Goal: Task Accomplishment & Management: Manage account settings

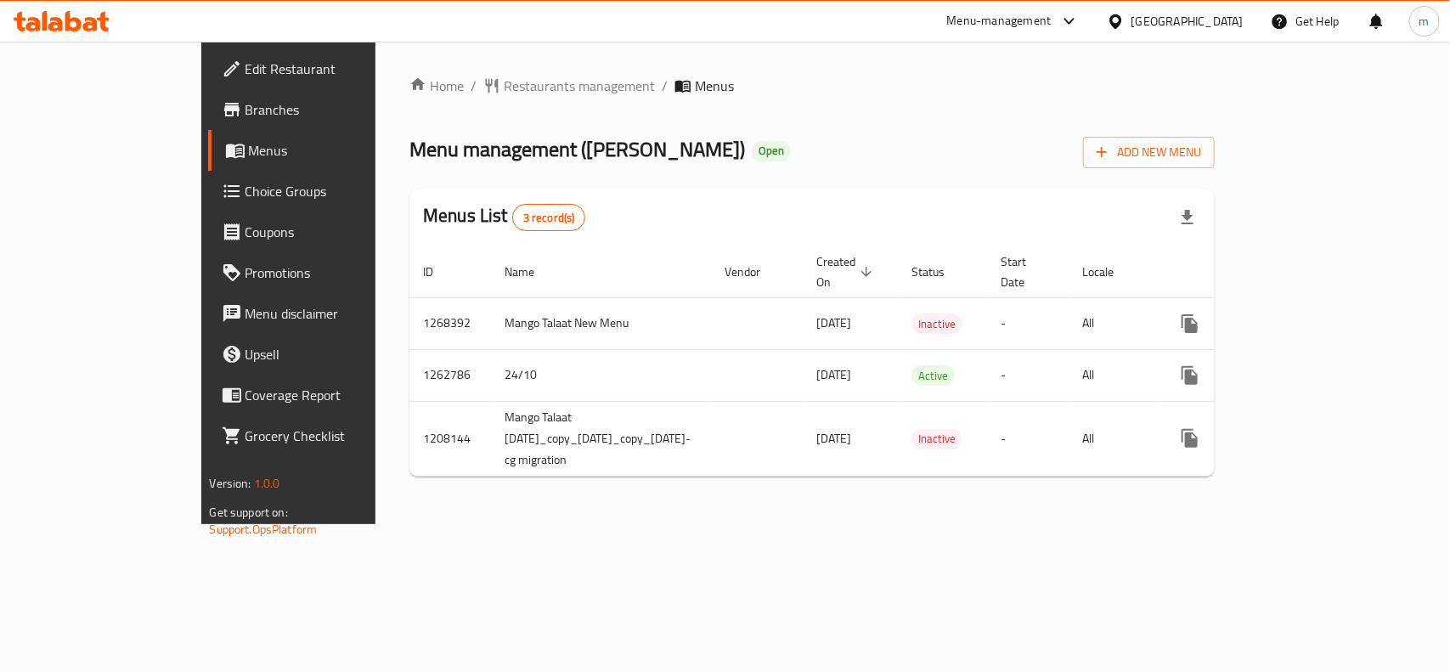
click at [245, 192] on span "Choice Groups" at bounding box center [337, 191] width 184 height 20
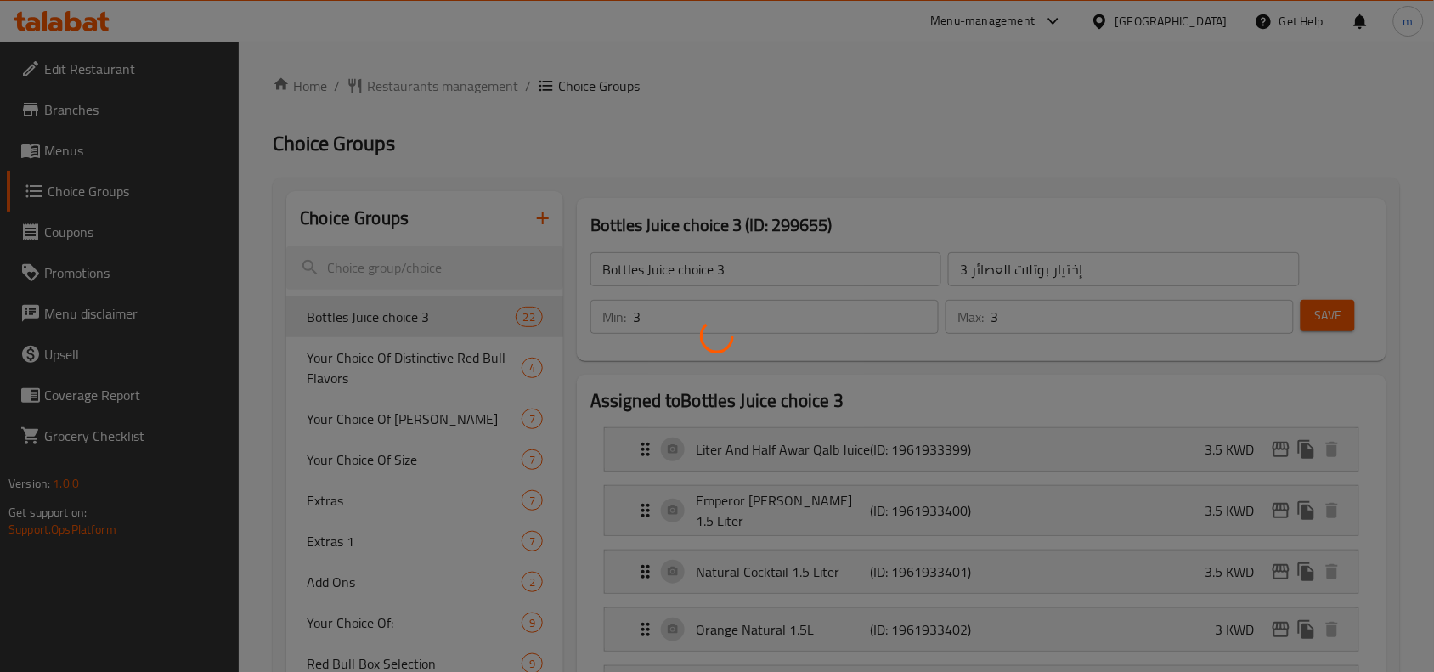
click at [393, 277] on div at bounding box center [717, 336] width 1434 height 672
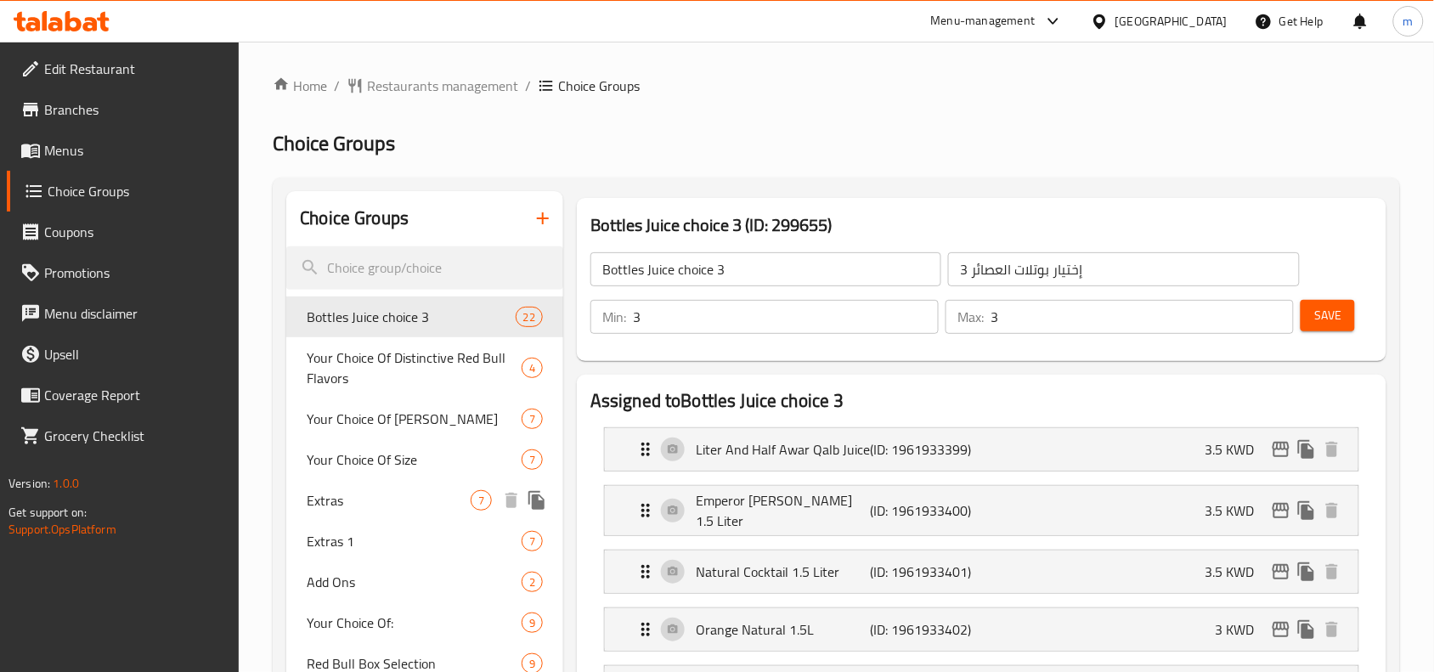
click at [357, 493] on span "Extras" at bounding box center [389, 500] width 164 height 20
type input "Extras"
type input "إضافات"
type input "0"
type input "7"
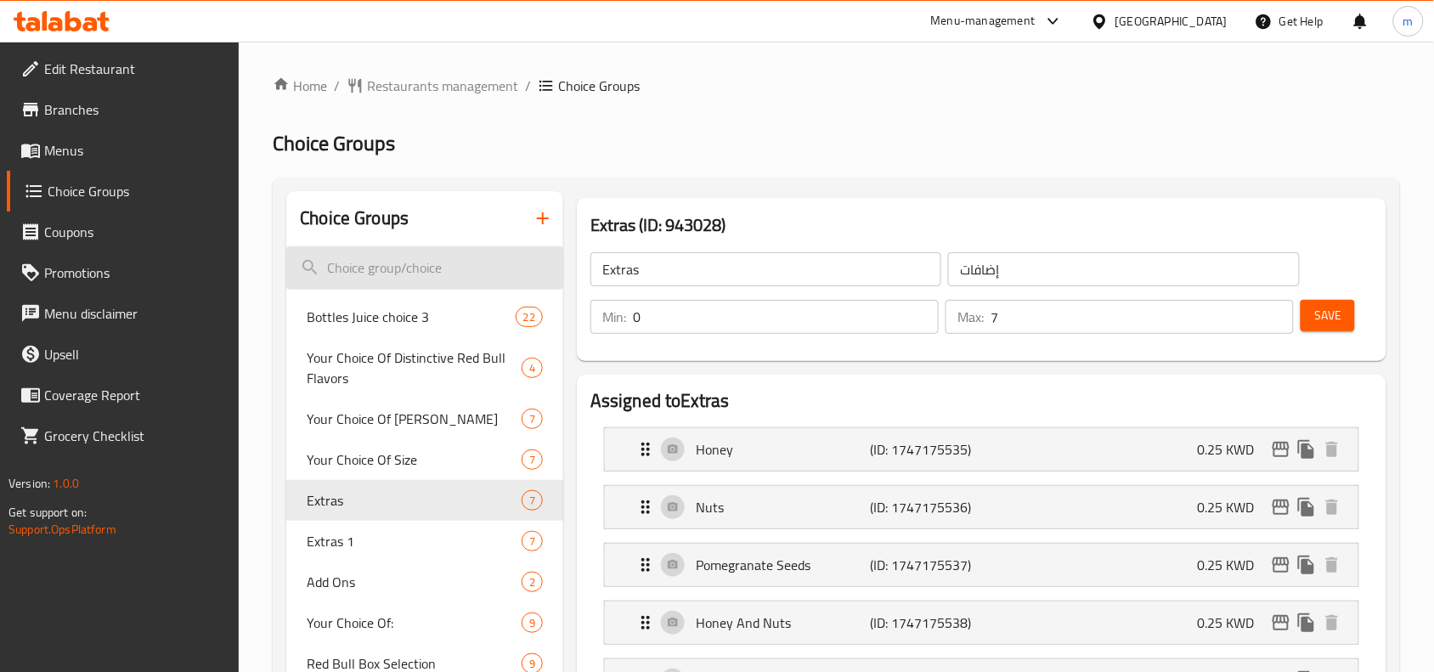
click at [375, 277] on input "search" at bounding box center [424, 267] width 277 height 43
paste input "Extras"
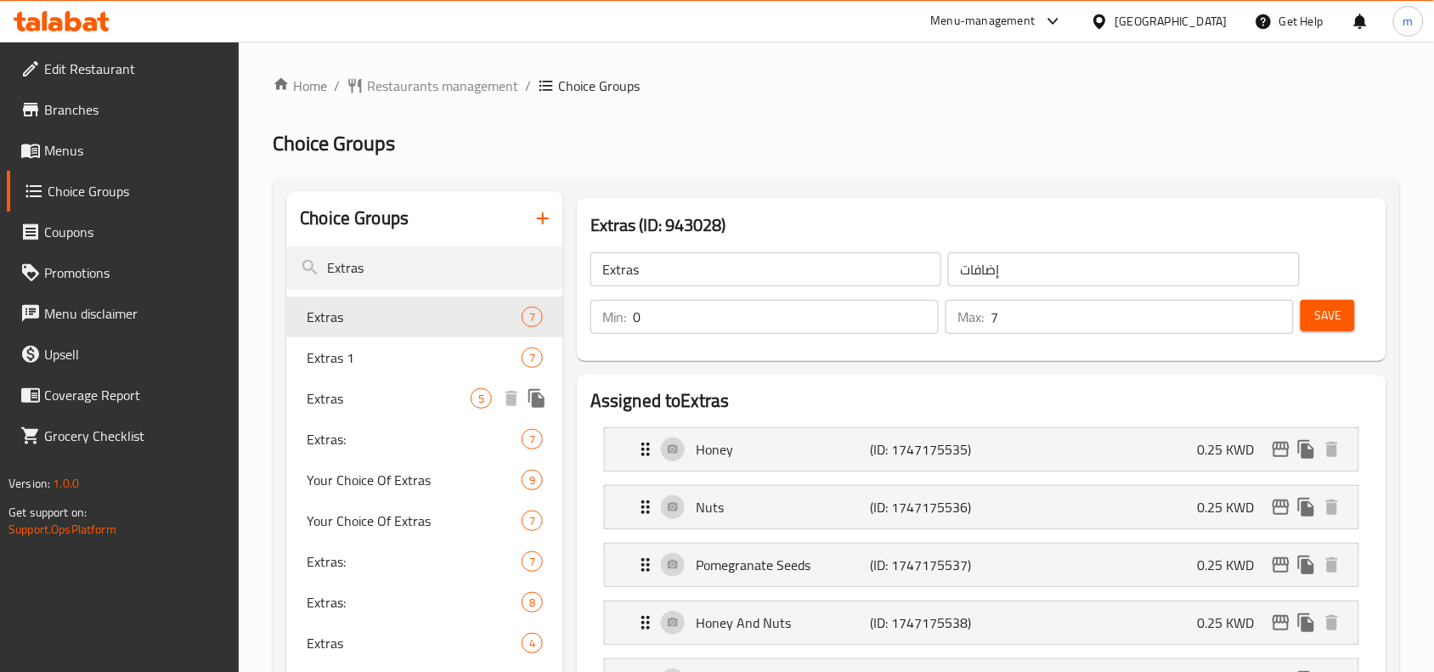
type input "Extras"
click at [361, 396] on span "Extras" at bounding box center [389, 398] width 164 height 20
type input "5"
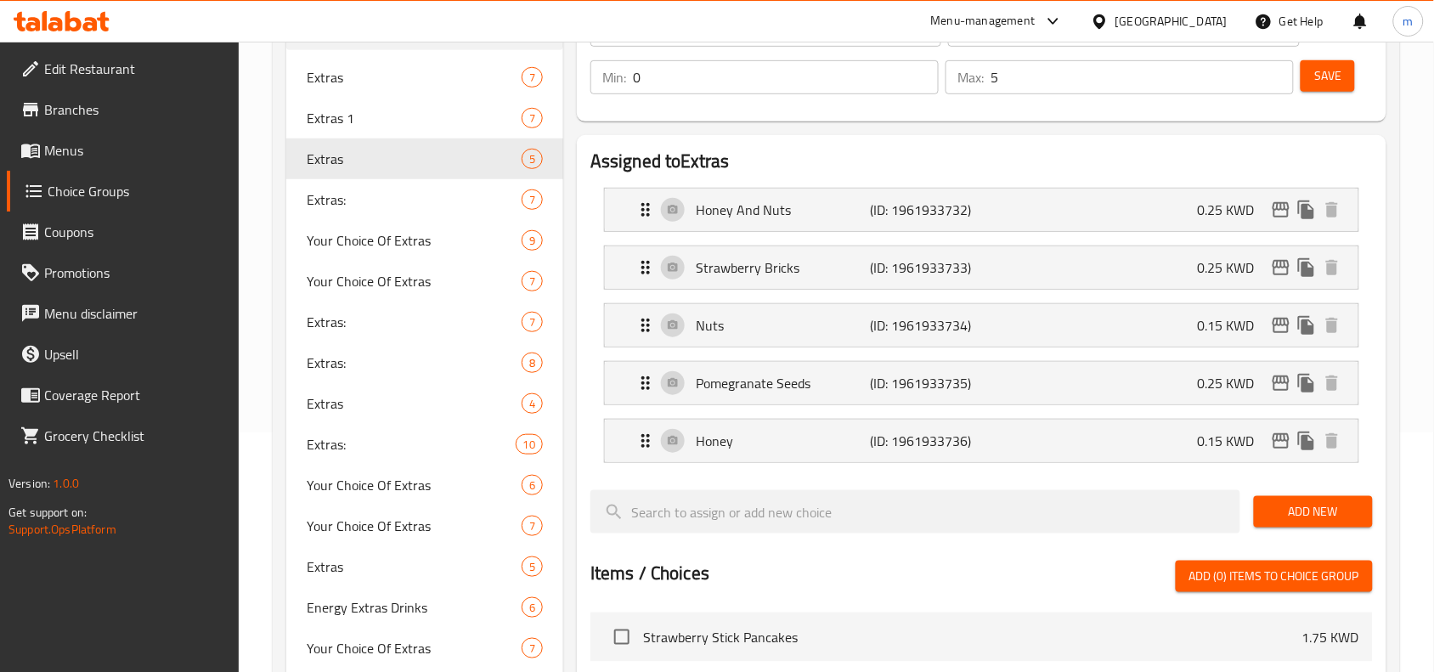
scroll to position [212, 0]
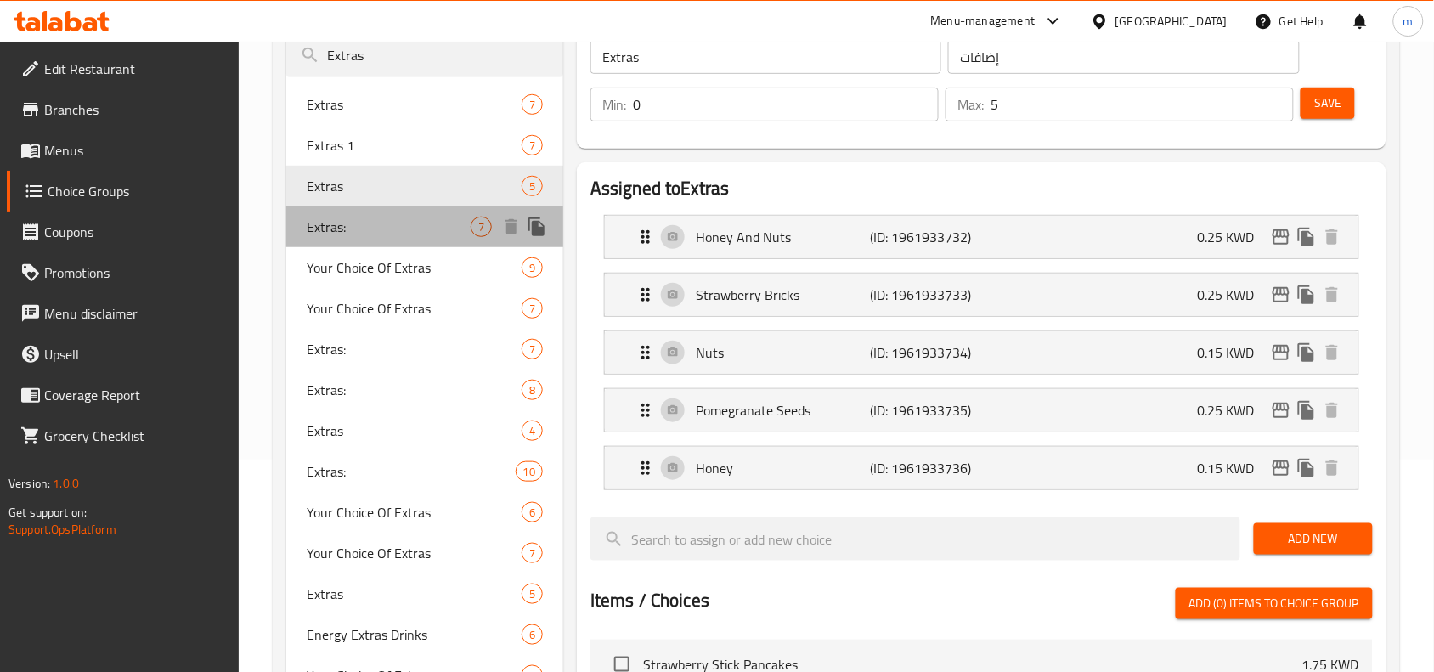
click at [364, 234] on span "Extras:" at bounding box center [389, 227] width 164 height 20
type input "Extras:"
type input "إضافات:"
type input "7"
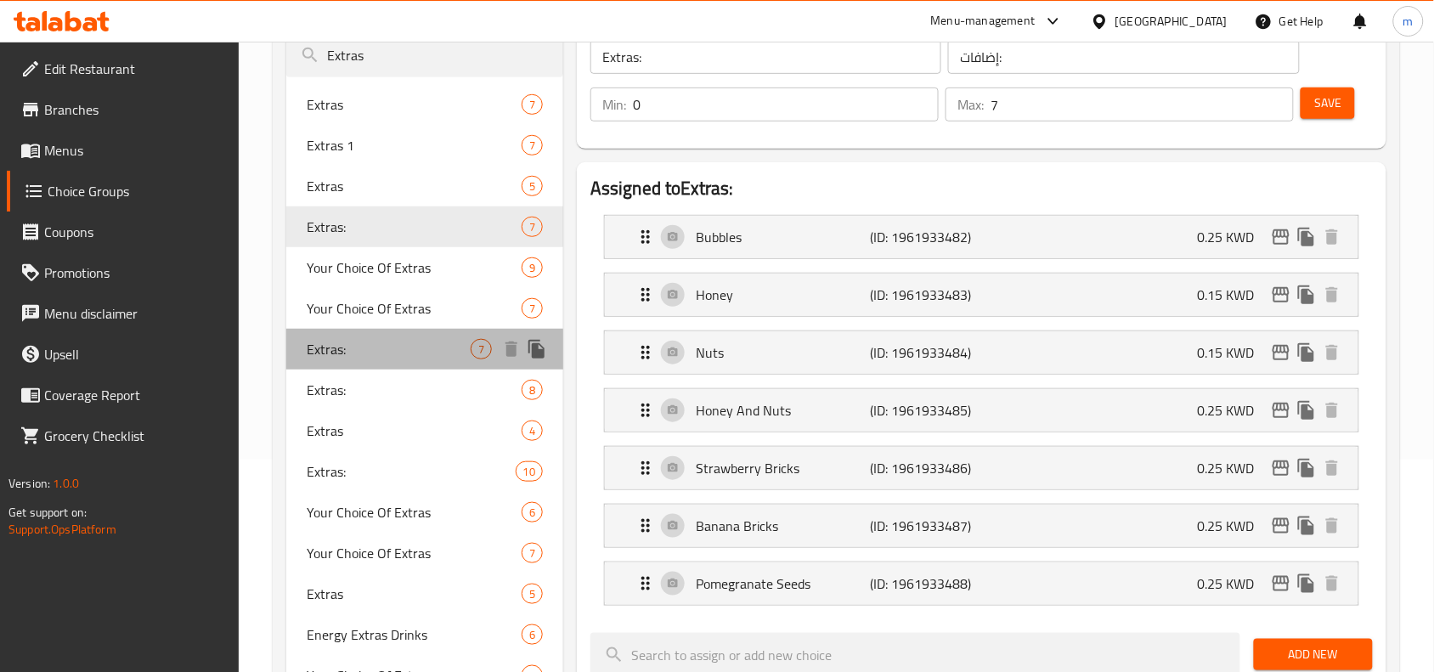
click at [348, 353] on span "Extras:" at bounding box center [389, 349] width 164 height 20
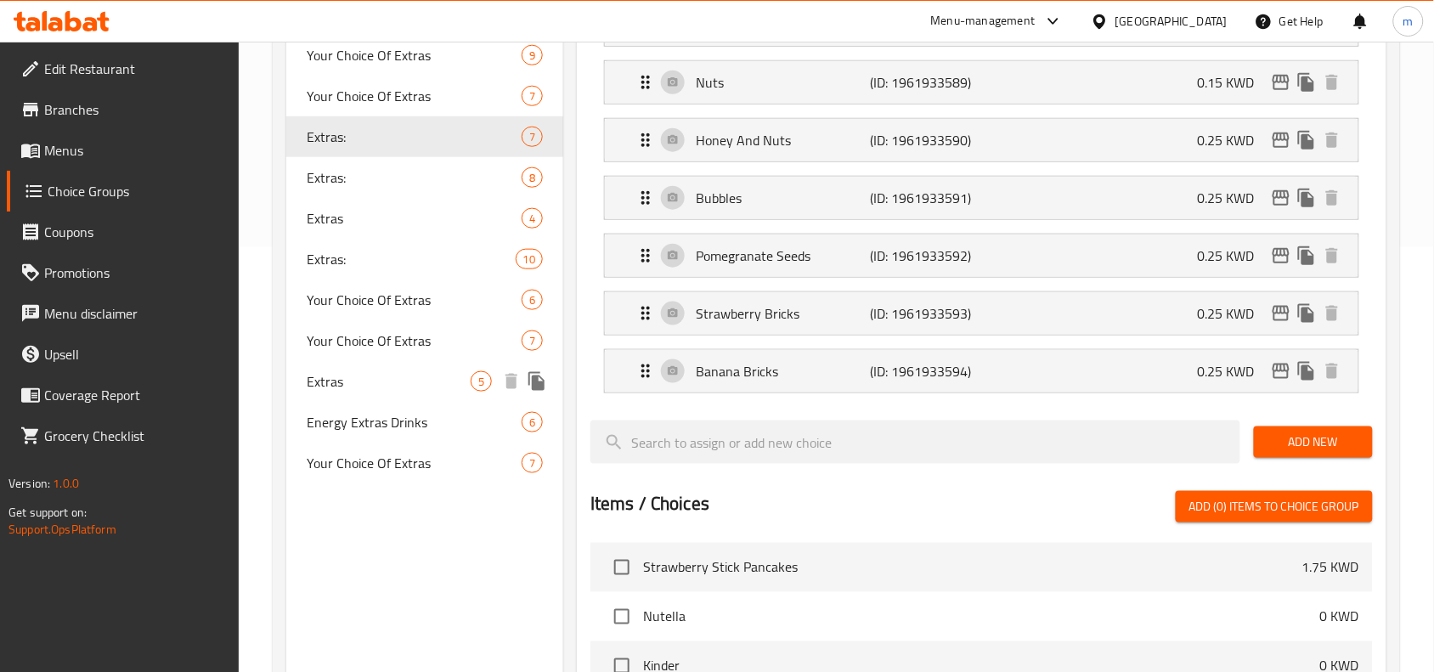
scroll to position [0, 0]
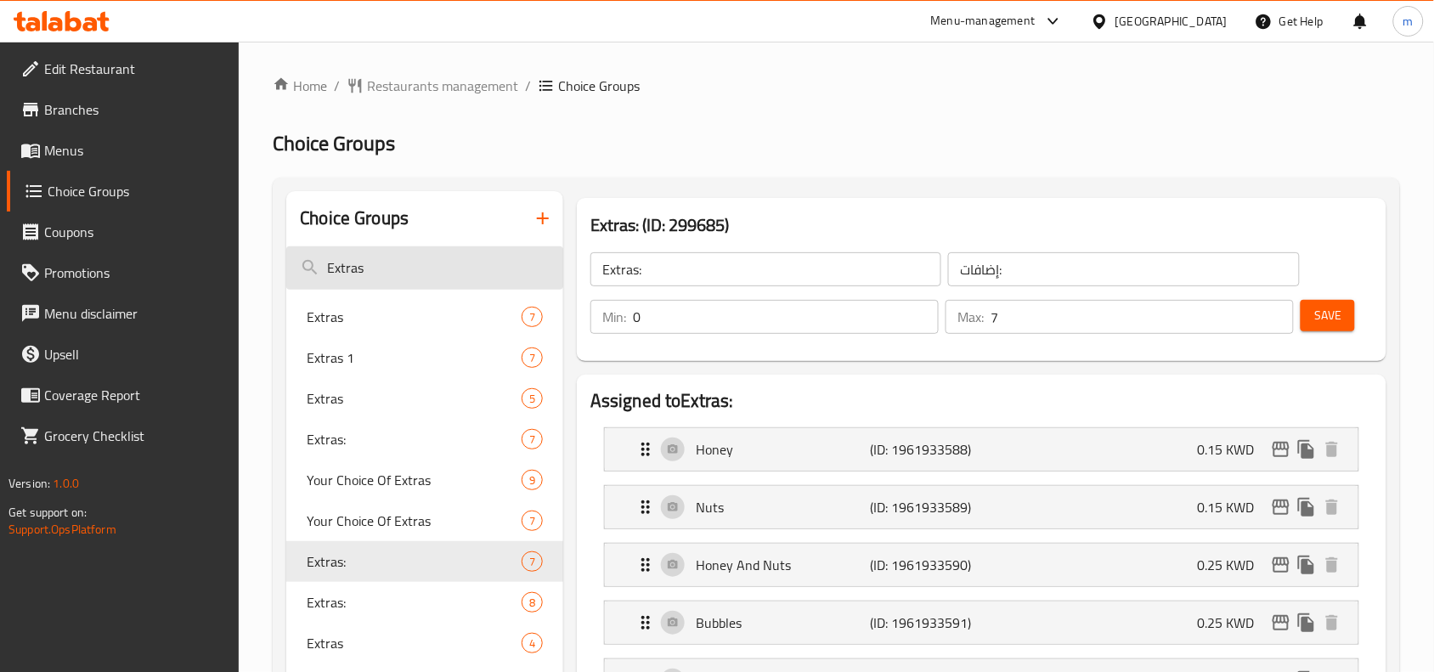
click at [364, 274] on input "Extras" at bounding box center [424, 267] width 277 height 43
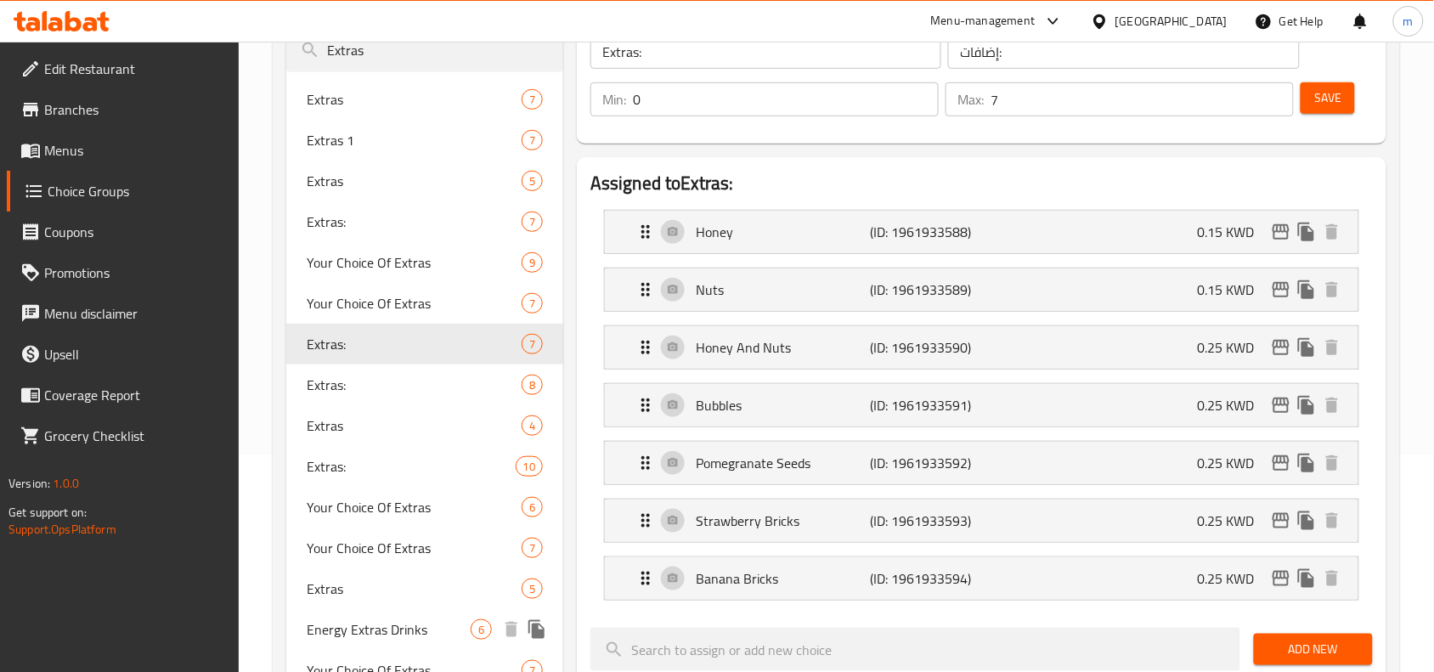
scroll to position [425, 0]
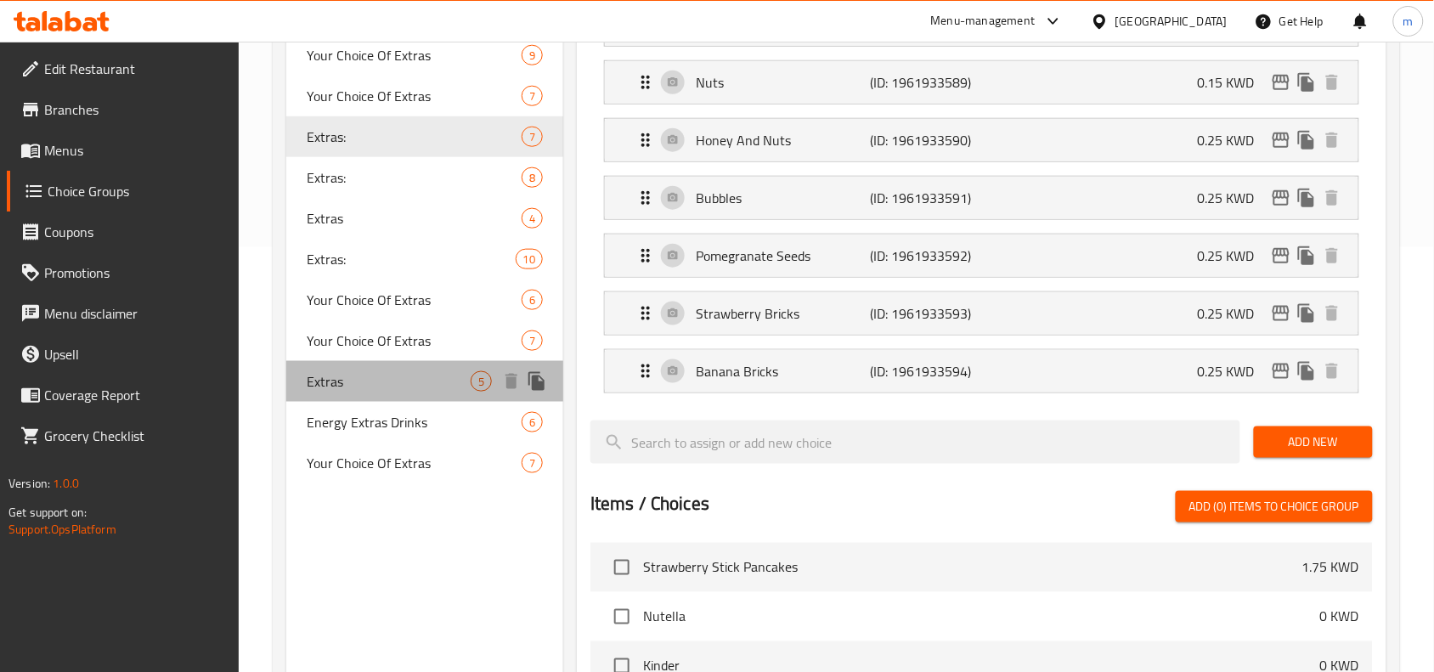
click at [370, 378] on span "Extras" at bounding box center [389, 381] width 164 height 20
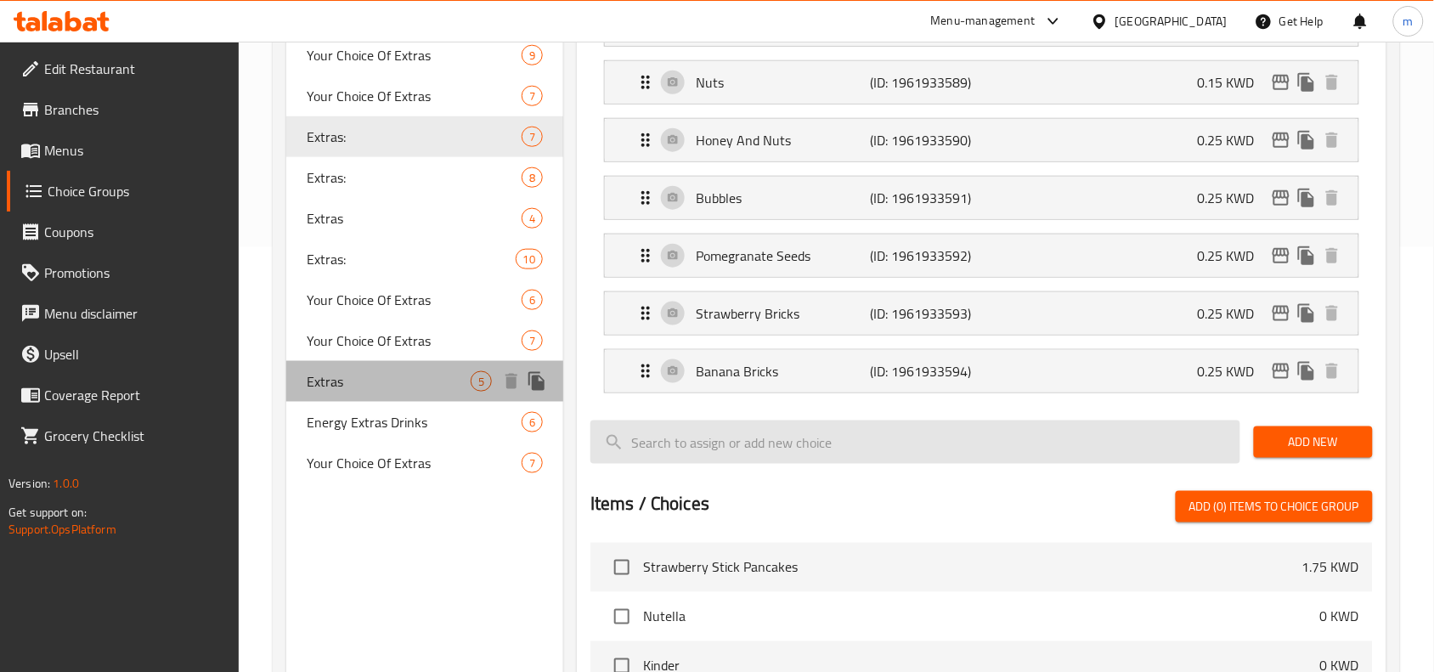
type input "Extras"
type input "إضافات"
type input "5"
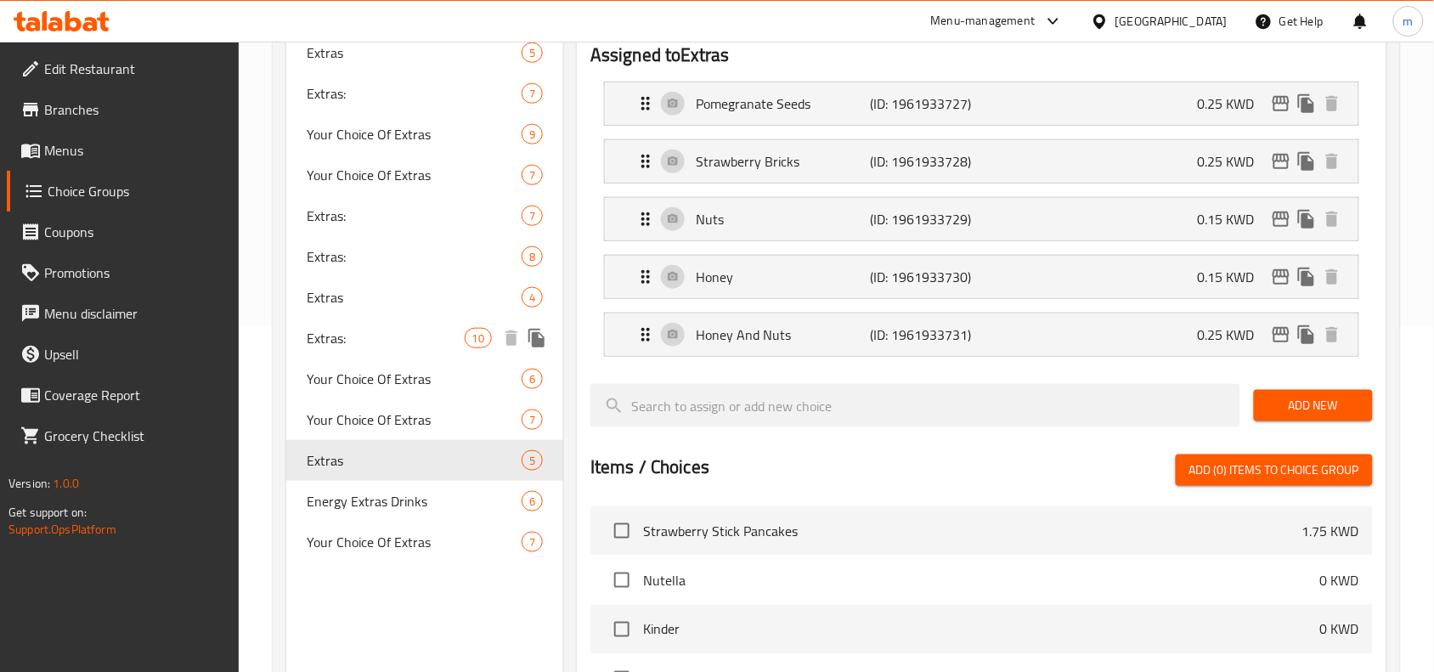
scroll to position [531, 0]
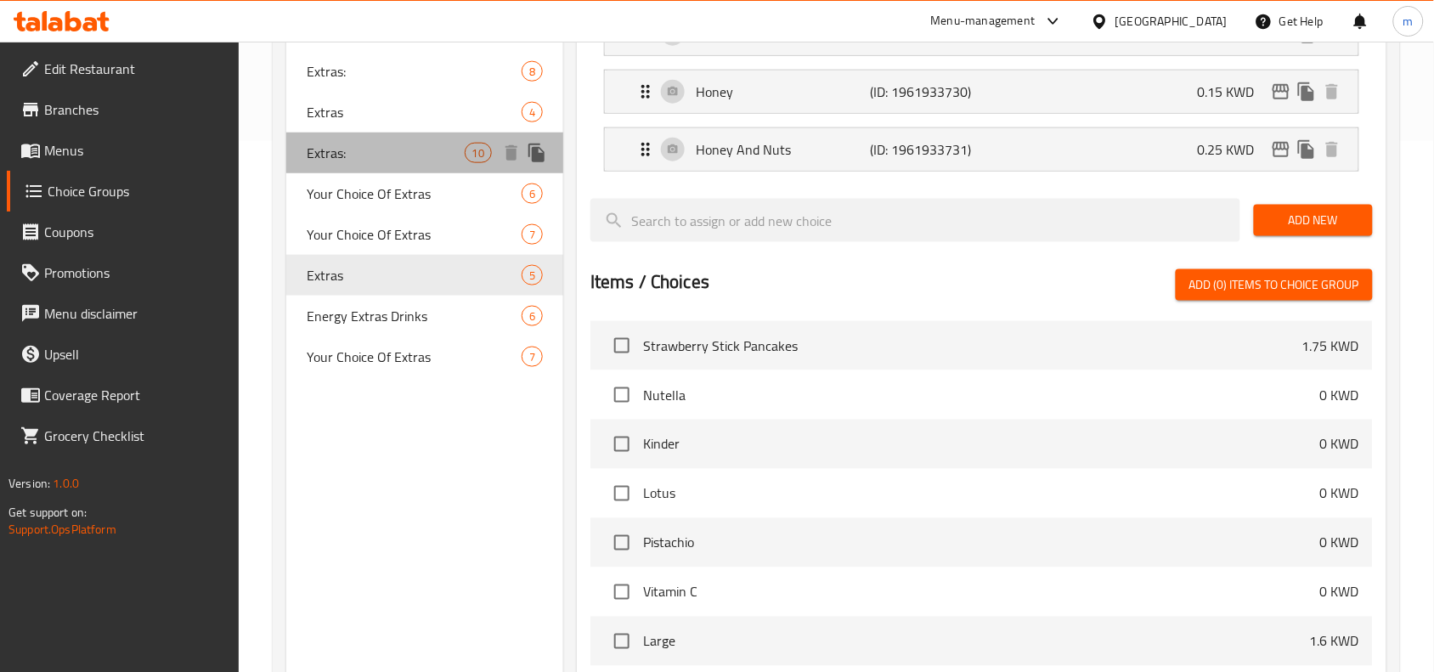
click at [392, 164] on div "Extras: 10" at bounding box center [424, 153] width 277 height 41
type input "Extras:"
type input "إضافات:"
type input "10"
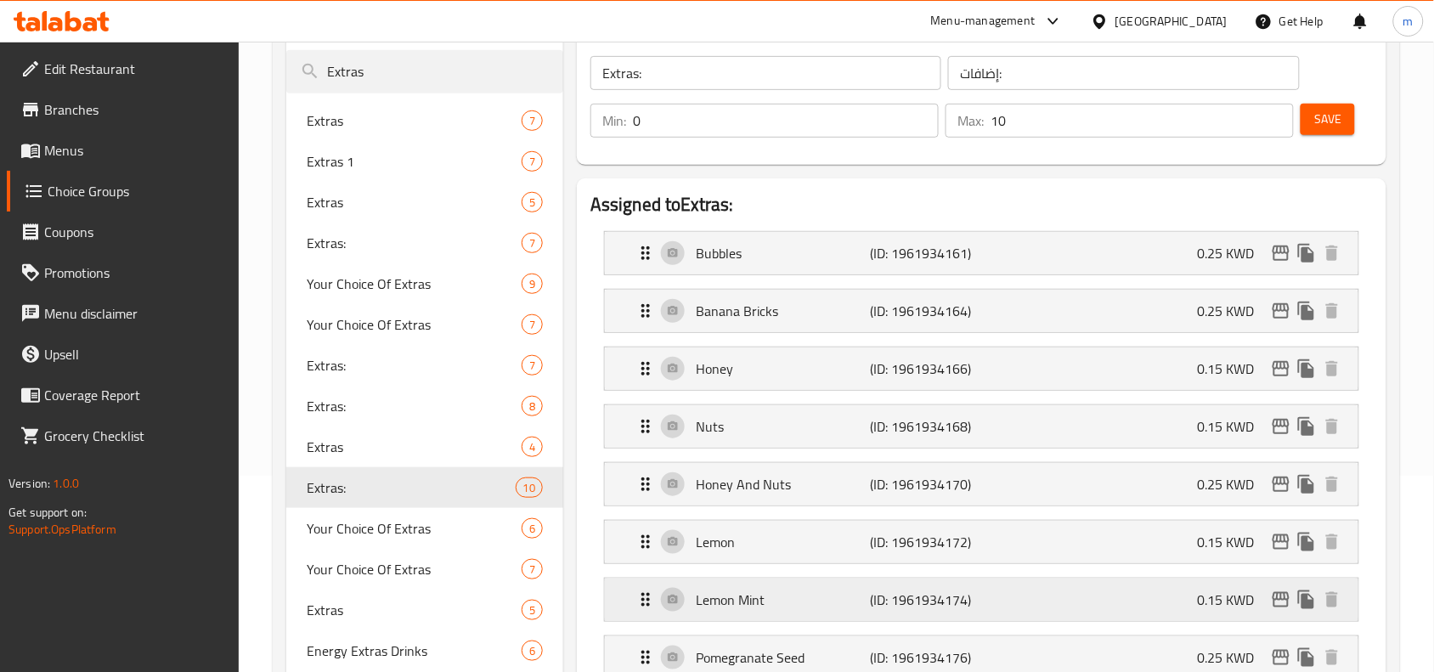
scroll to position [319, 0]
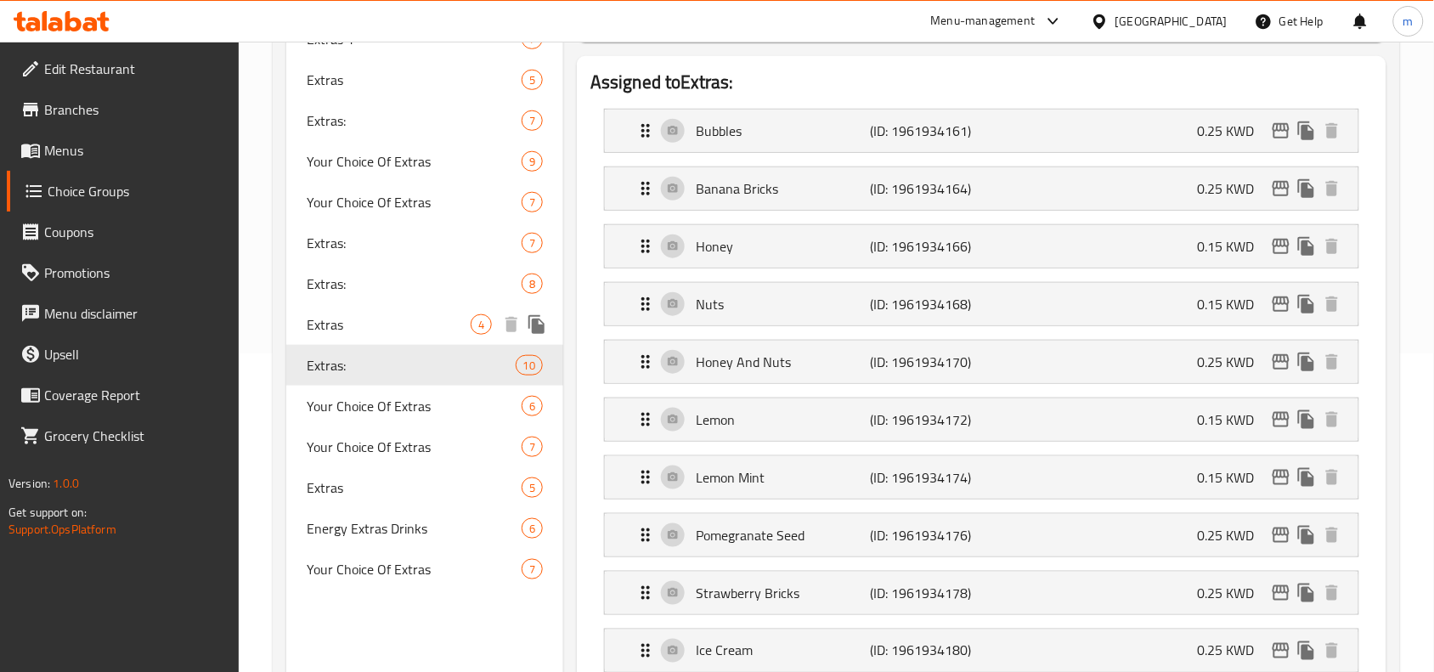
click at [355, 338] on div "Extras 4" at bounding box center [424, 324] width 277 height 41
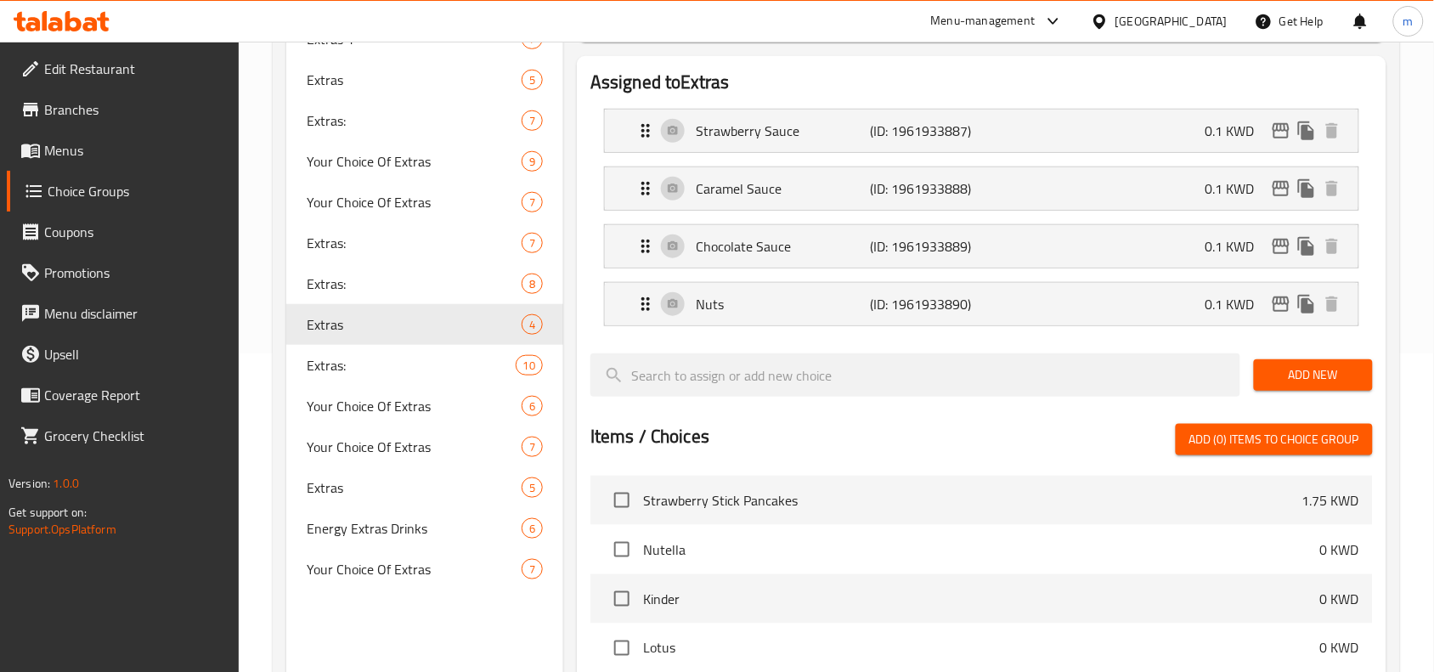
type input "Extras"
type input "اضافات"
type input "0"
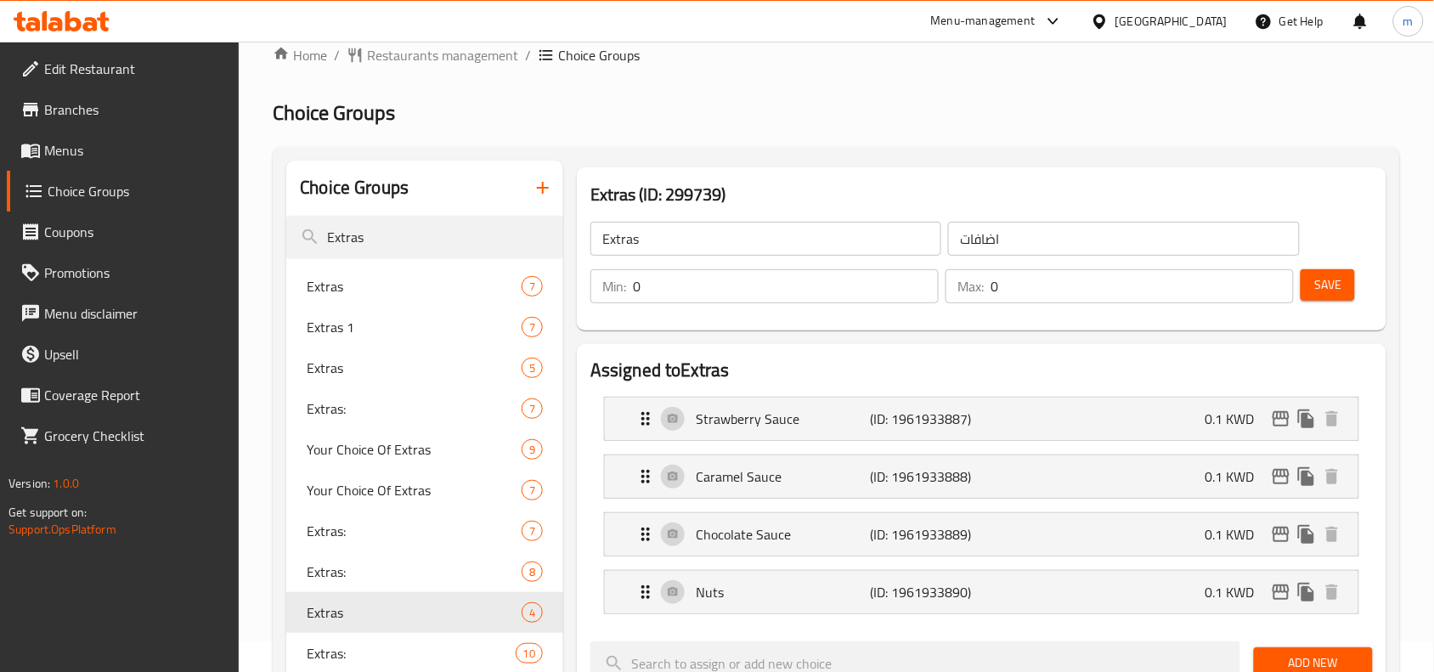
scroll to position [0, 0]
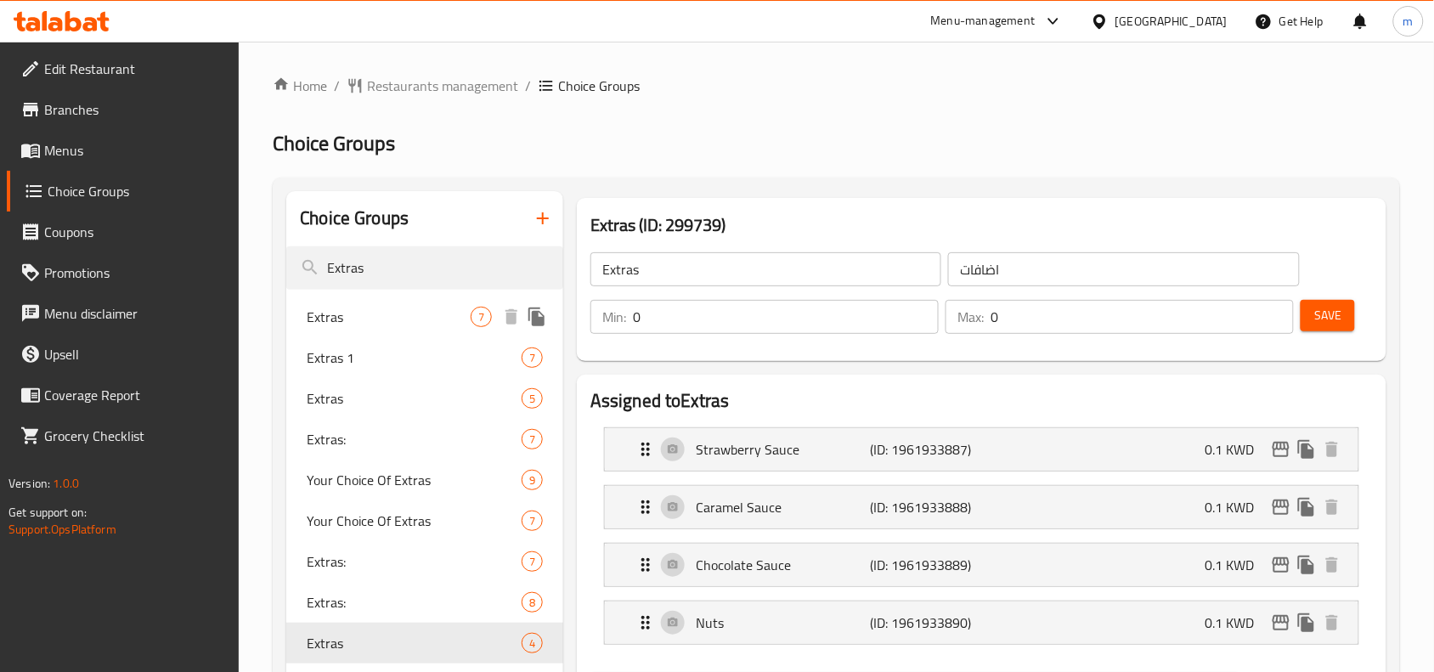
click at [388, 319] on span "Extras" at bounding box center [389, 317] width 164 height 20
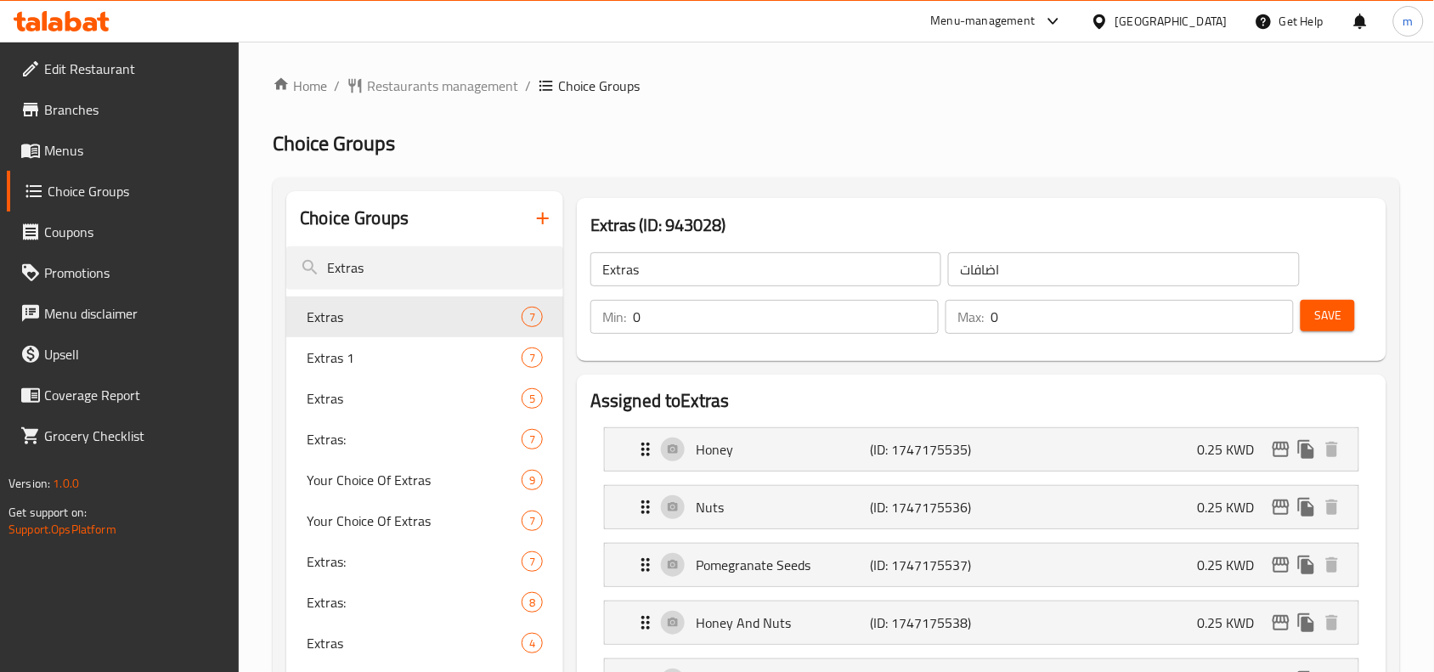
type input "إضافات"
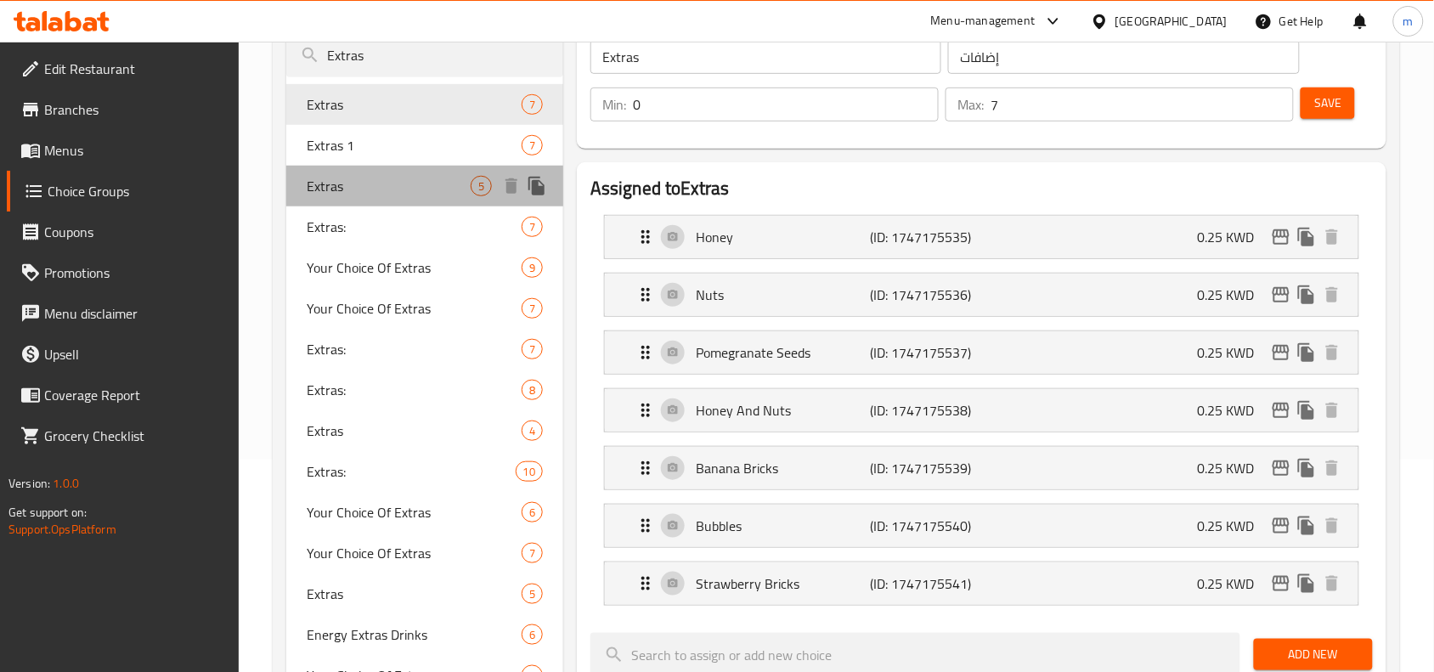
click at [367, 172] on div "Extras 5" at bounding box center [424, 186] width 277 height 41
type input "5"
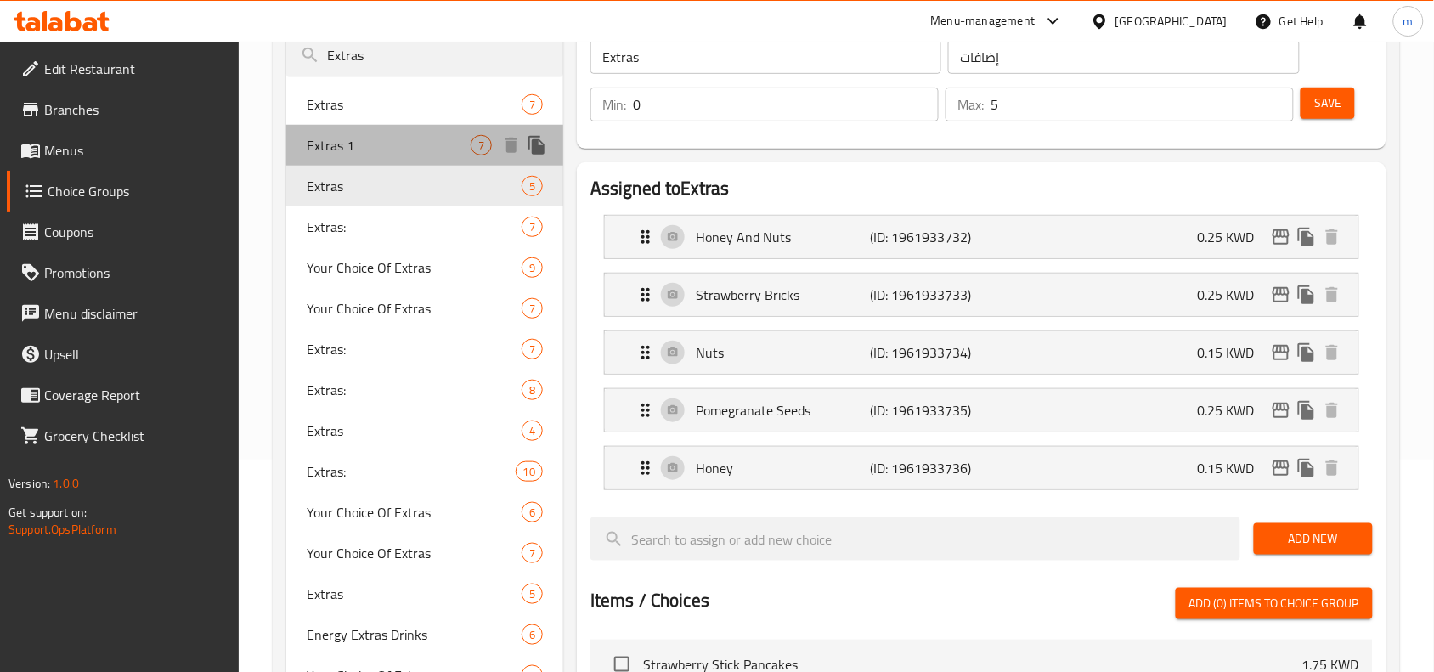
click at [402, 145] on span "Extras 1" at bounding box center [389, 145] width 164 height 20
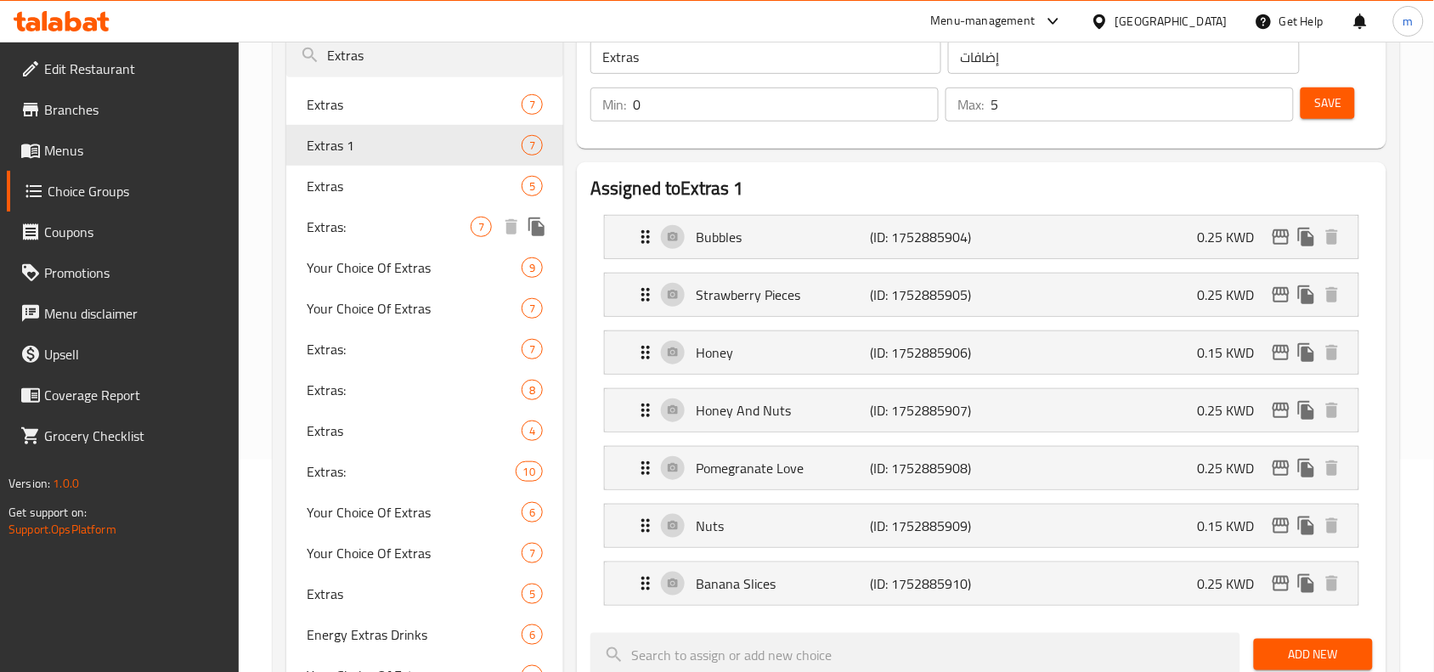
type input "Extras 1"
type input "7"
click at [382, 243] on div "Extras: 7" at bounding box center [424, 226] width 277 height 41
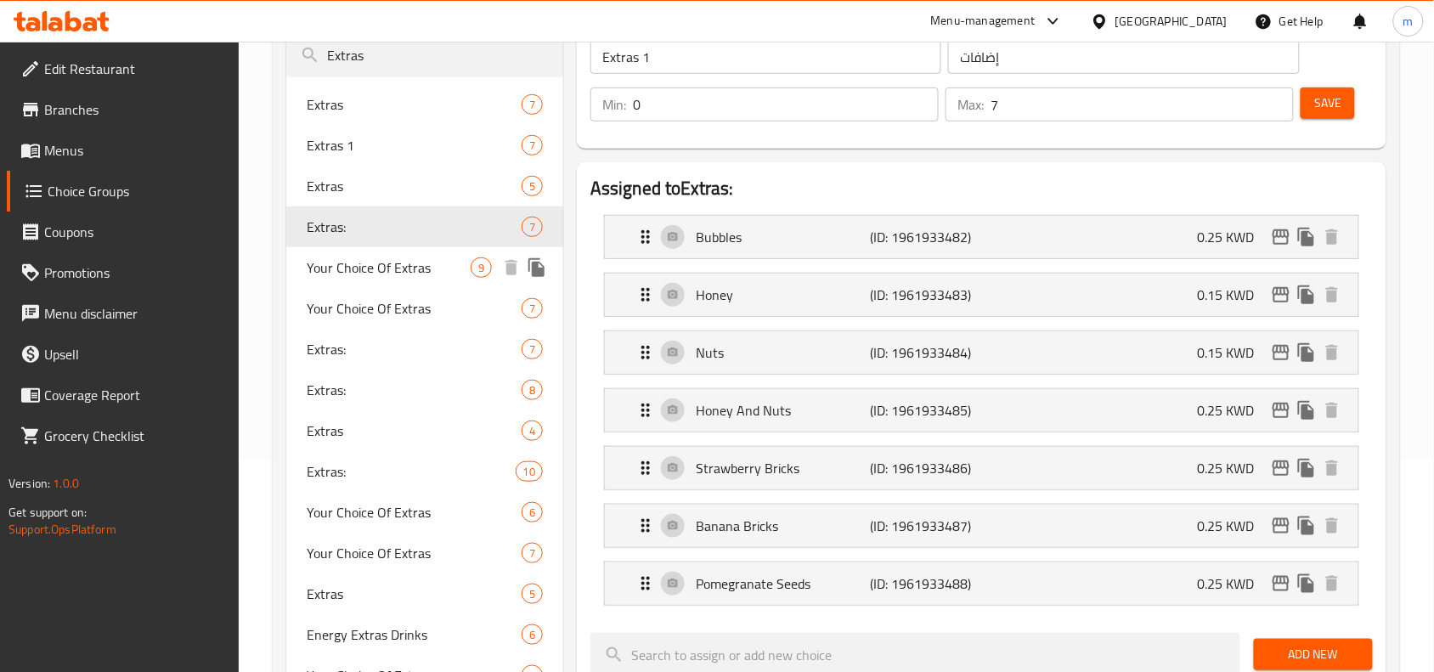
type input "Extras:"
type input "إضافات:"
click at [396, 263] on span "Your Choice Of Extras" at bounding box center [389, 267] width 164 height 20
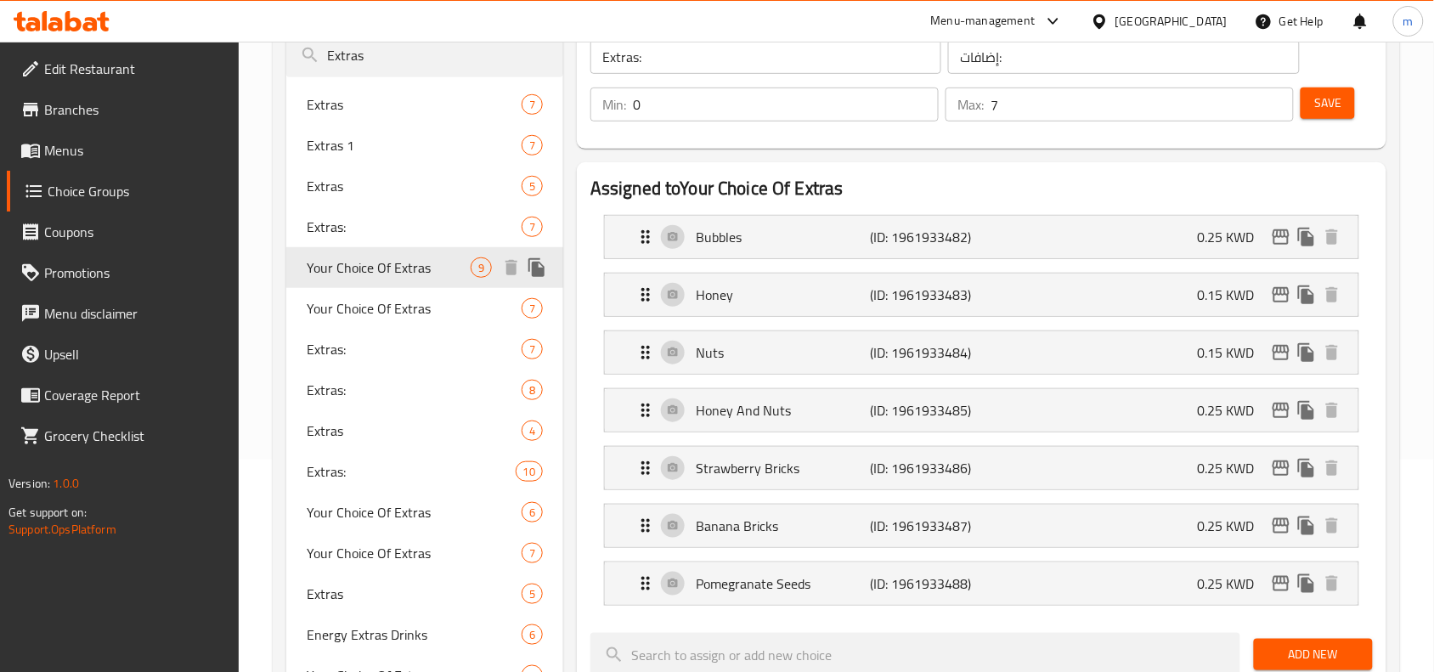
type input "Your Choice Of Extras"
type input "اختيارك من الإضافات"
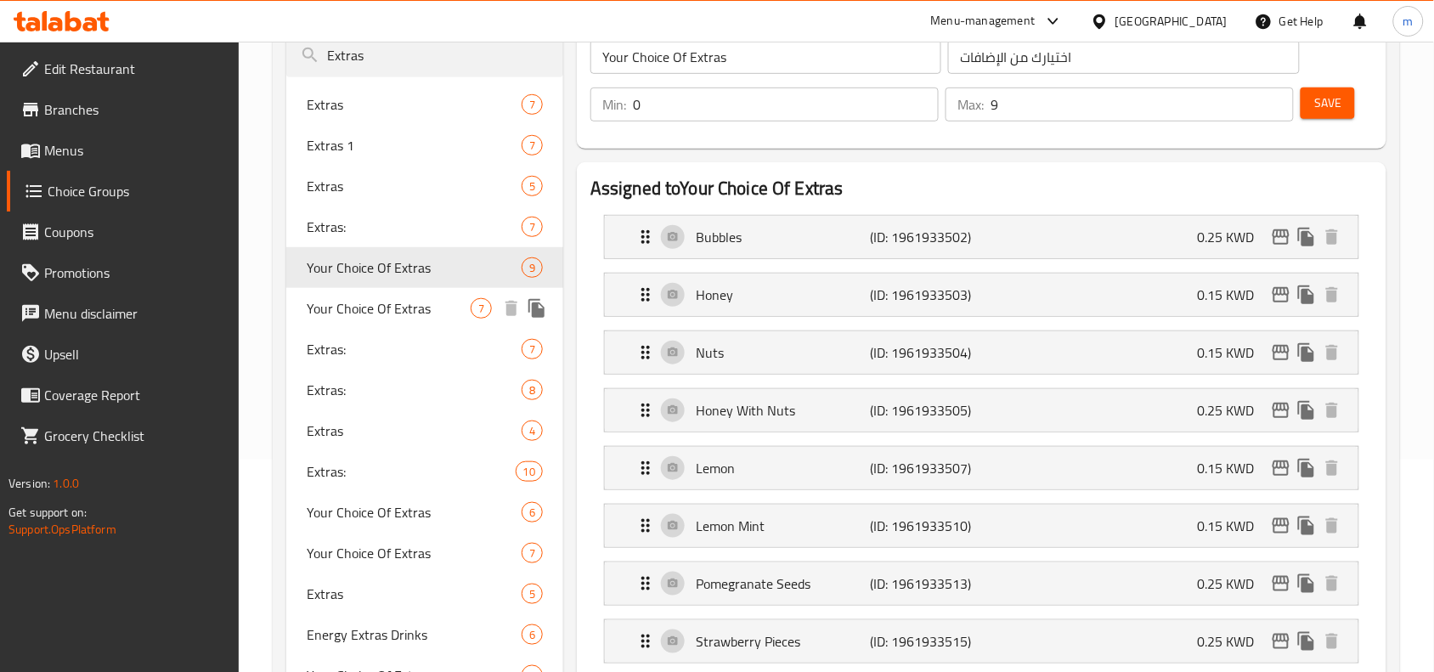
click at [391, 304] on span "Your Choice Of Extras" at bounding box center [389, 308] width 164 height 20
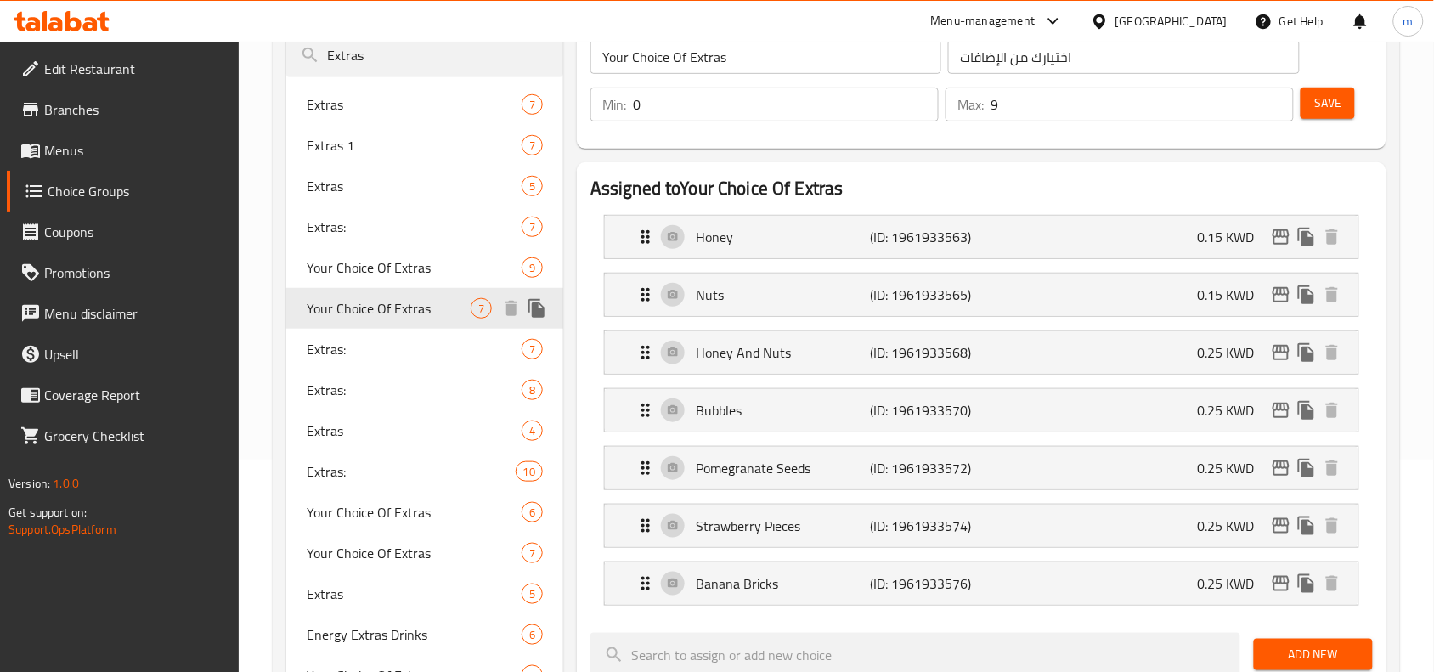
type input "7"
click at [376, 354] on span "Extras:" at bounding box center [389, 349] width 164 height 20
type input "Extras:"
type input "إضافات:"
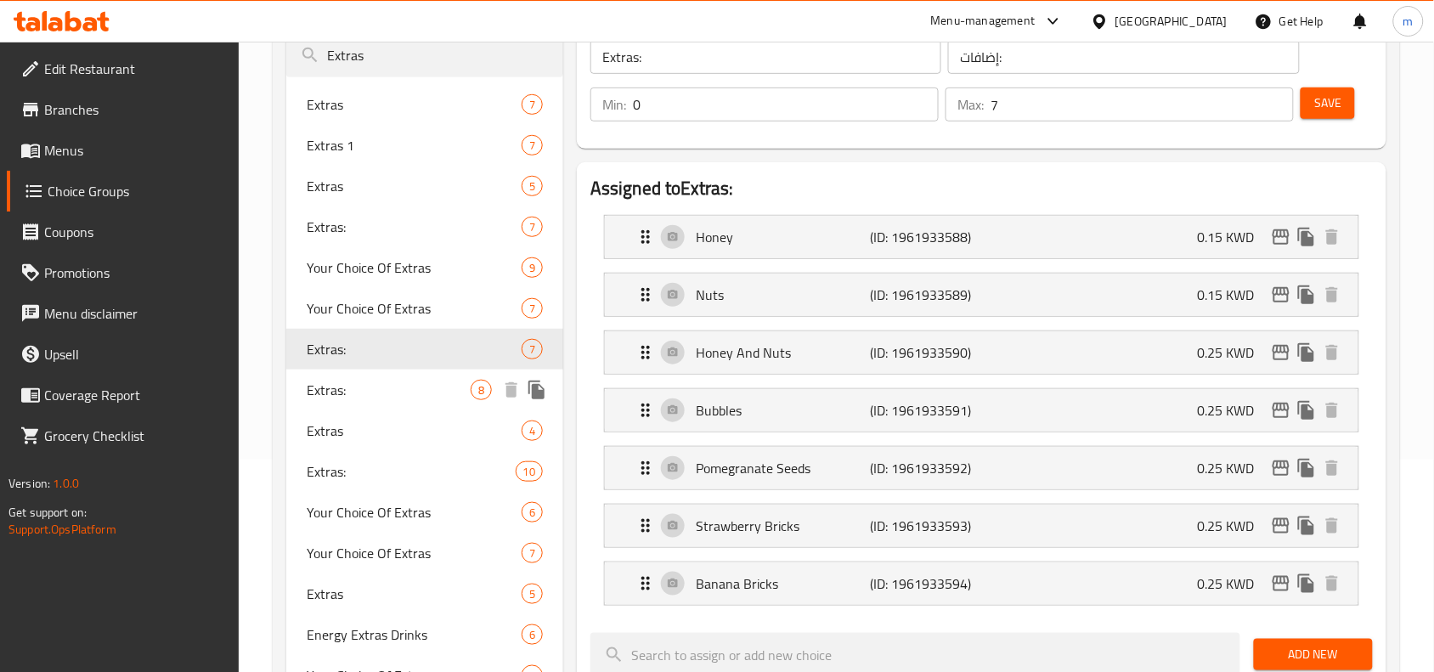
click at [370, 395] on span "Extras:" at bounding box center [389, 390] width 164 height 20
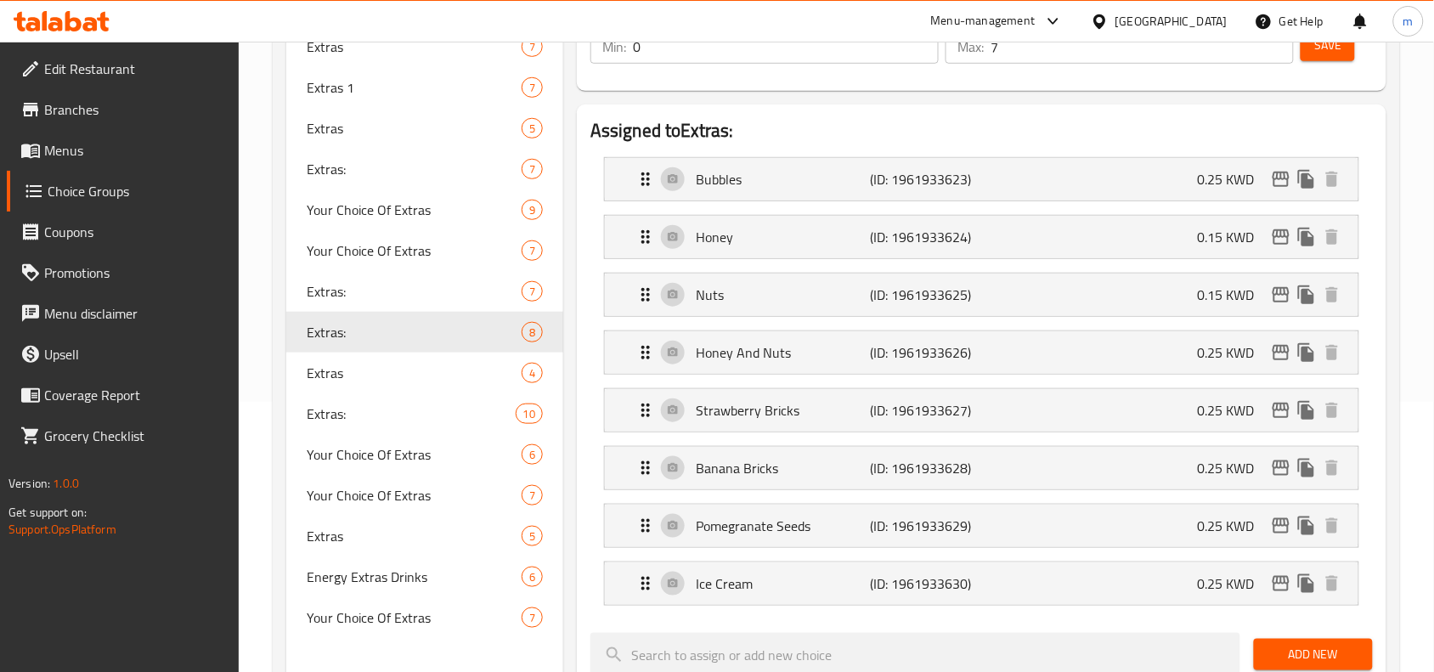
scroll to position [319, 0]
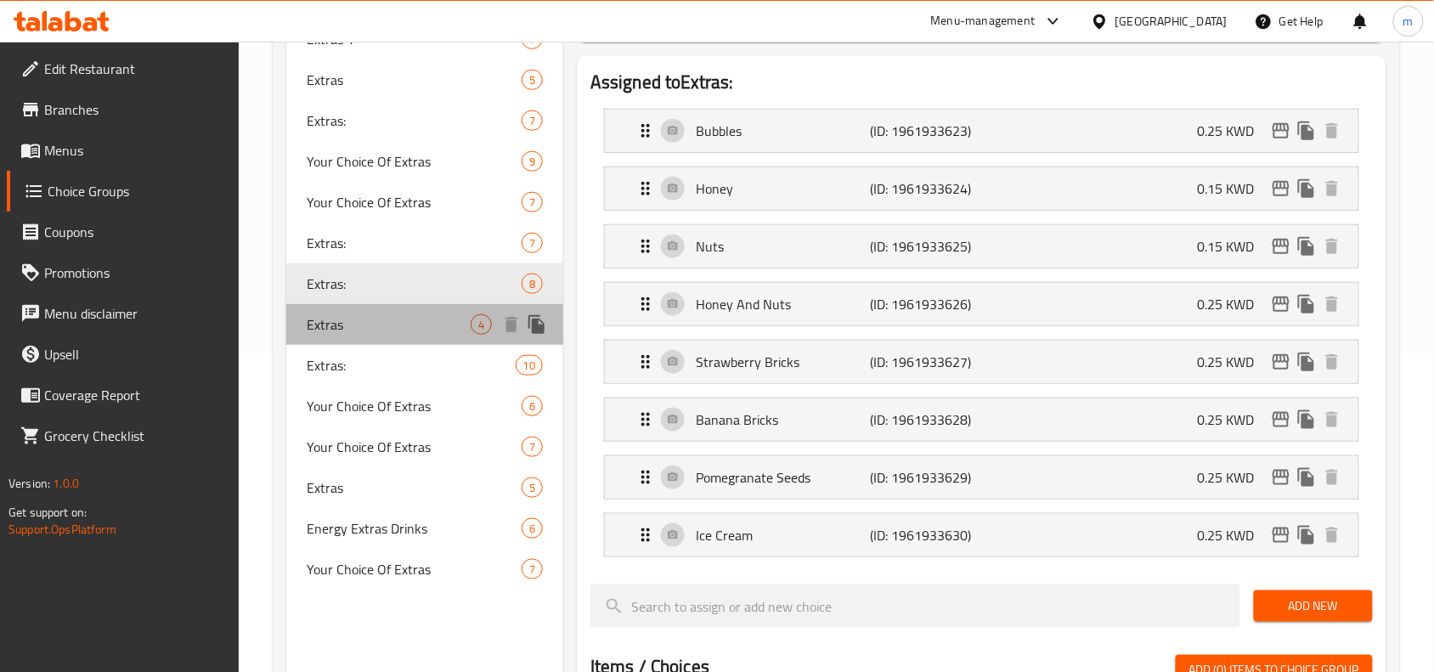
click at [383, 336] on div "Extras 4" at bounding box center [424, 324] width 277 height 41
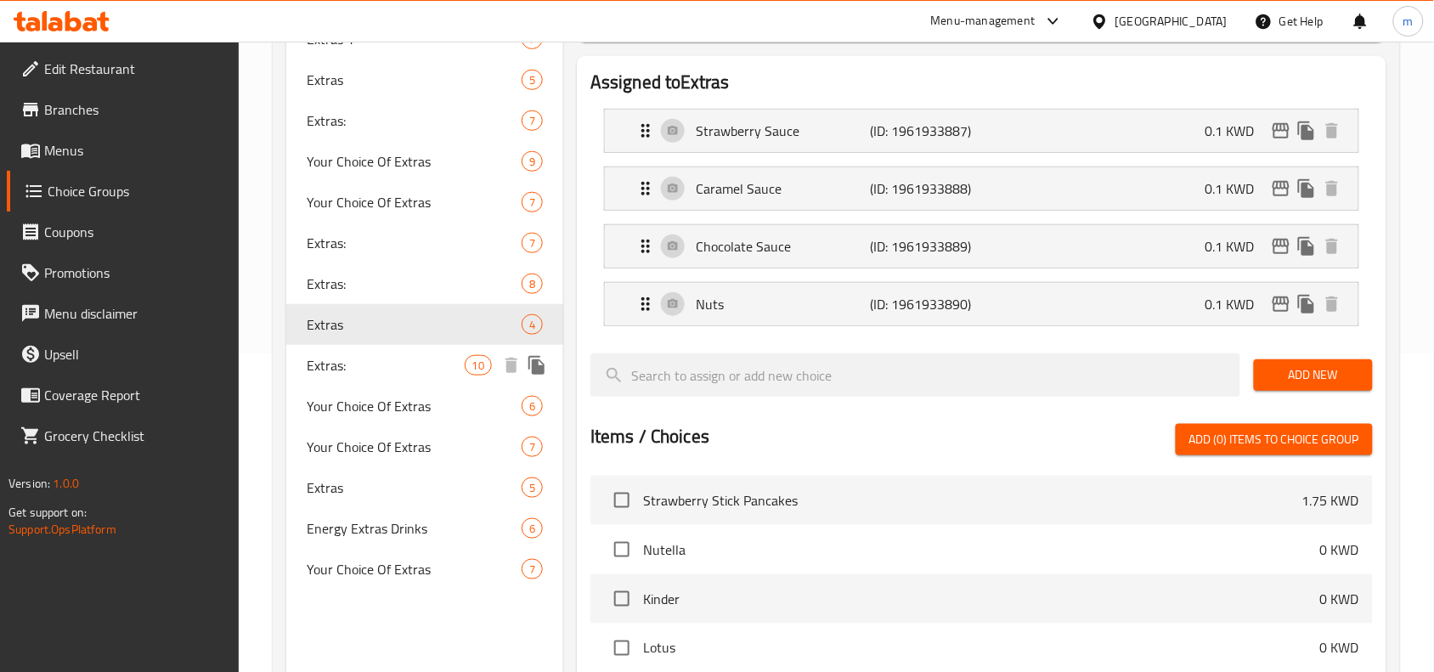
type input "Extras"
type input "اضافات"
type input "0"
click at [375, 378] on div "Extras: 10" at bounding box center [424, 365] width 277 height 41
type input "Extras:"
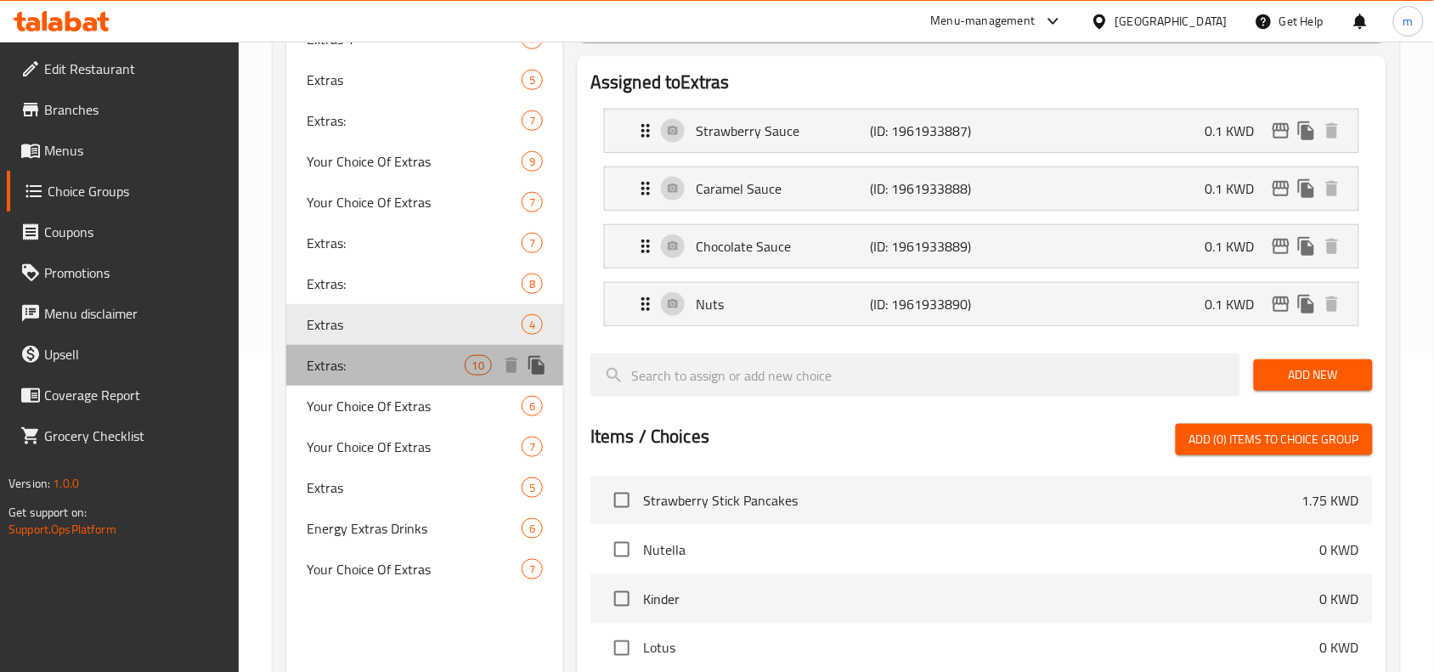
type input "إضافات:"
type input "10"
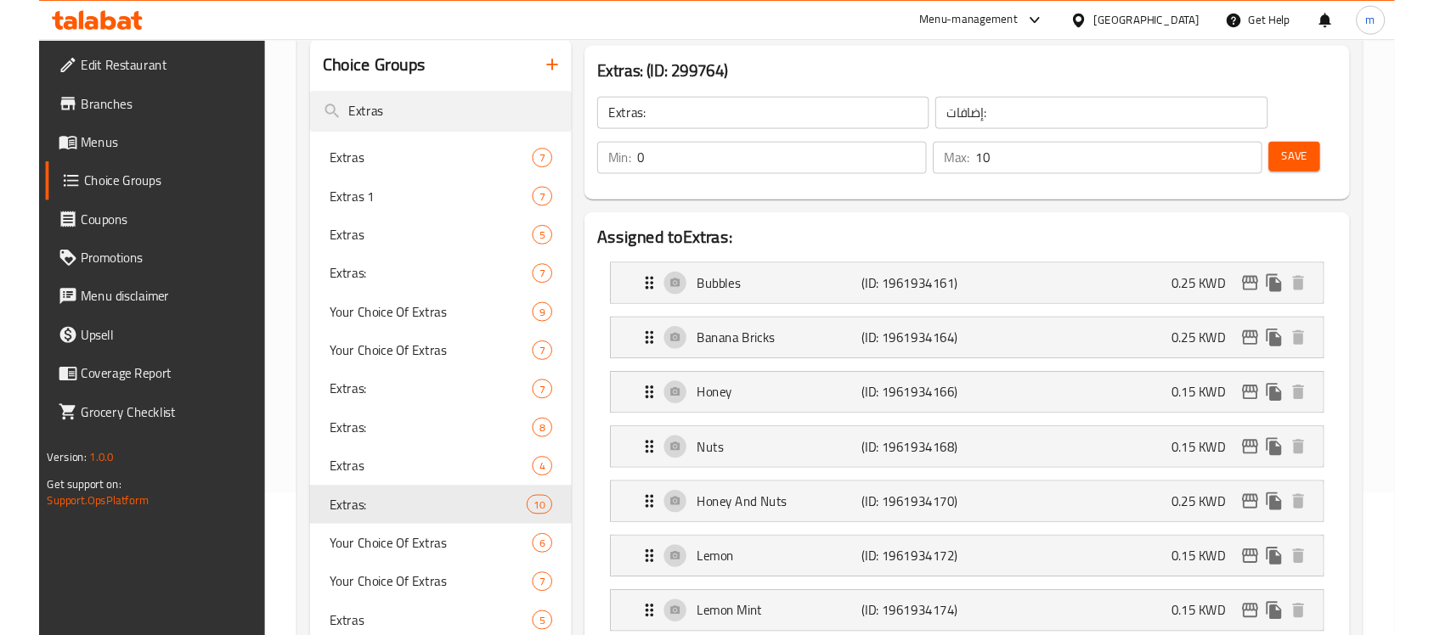
scroll to position [0, 0]
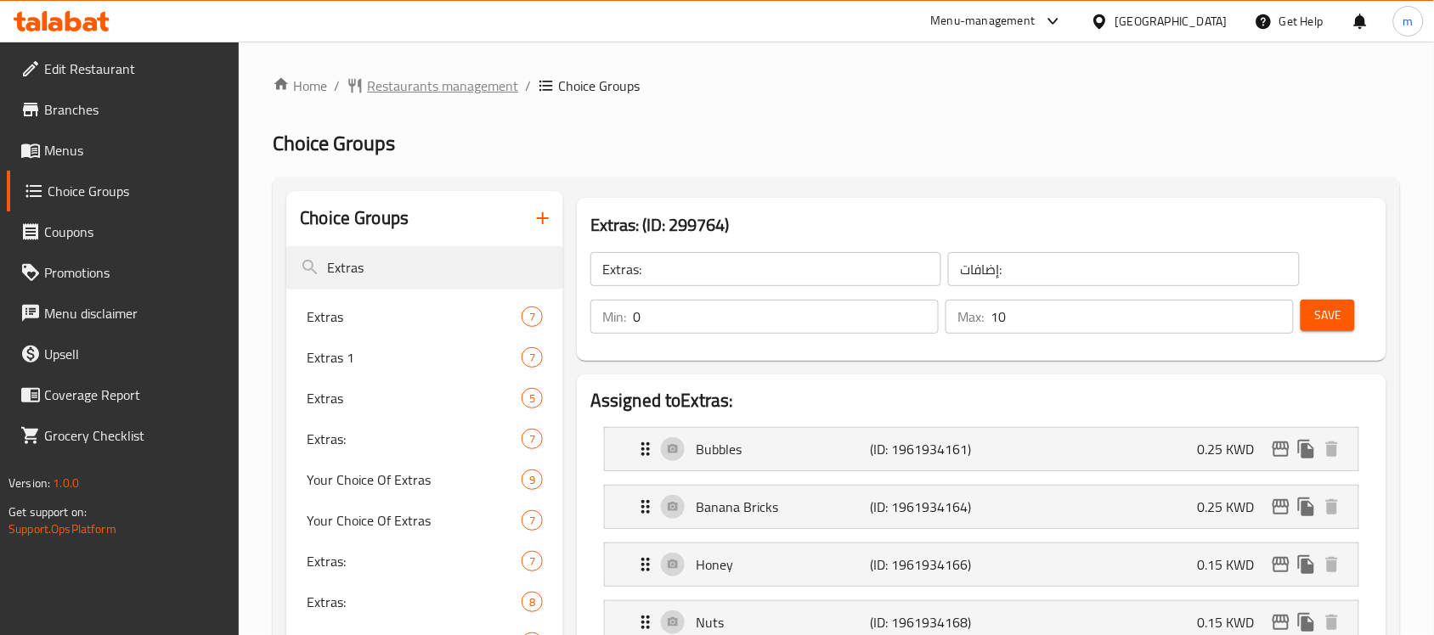
click at [481, 90] on span "Restaurants management" at bounding box center [442, 86] width 151 height 20
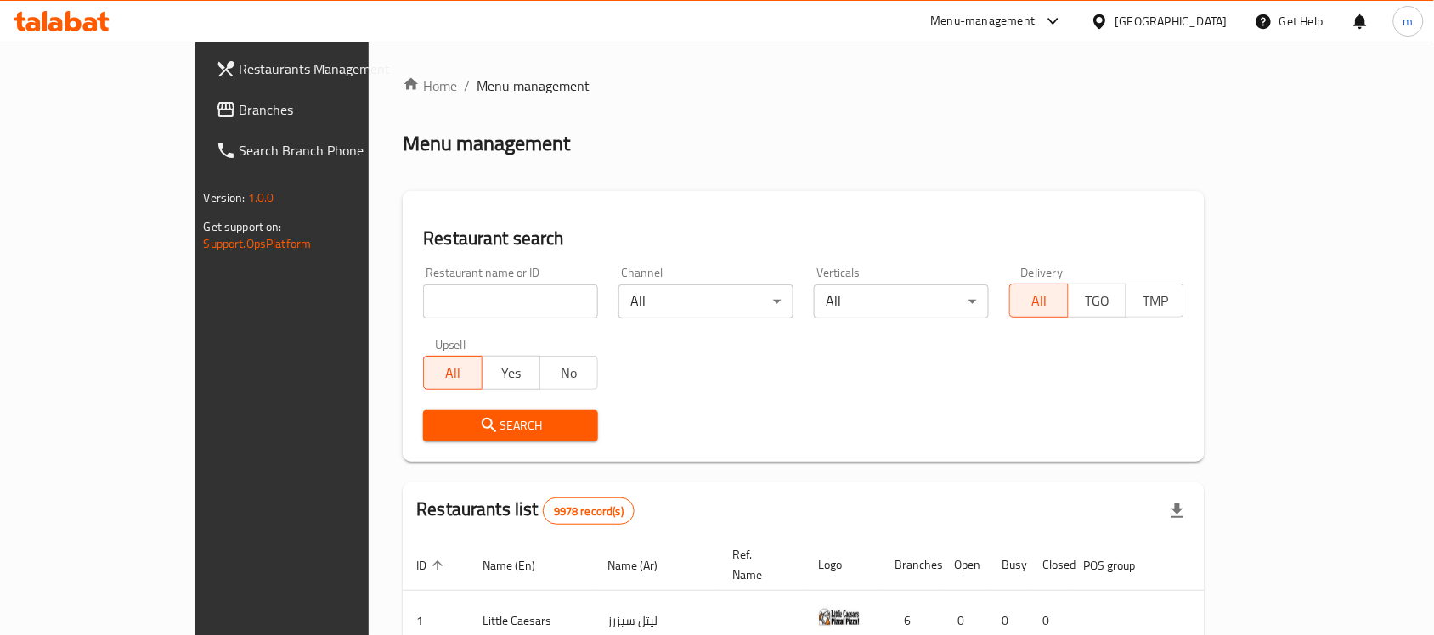
click at [1207, 15] on div "[GEOGRAPHIC_DATA]" at bounding box center [1171, 21] width 112 height 19
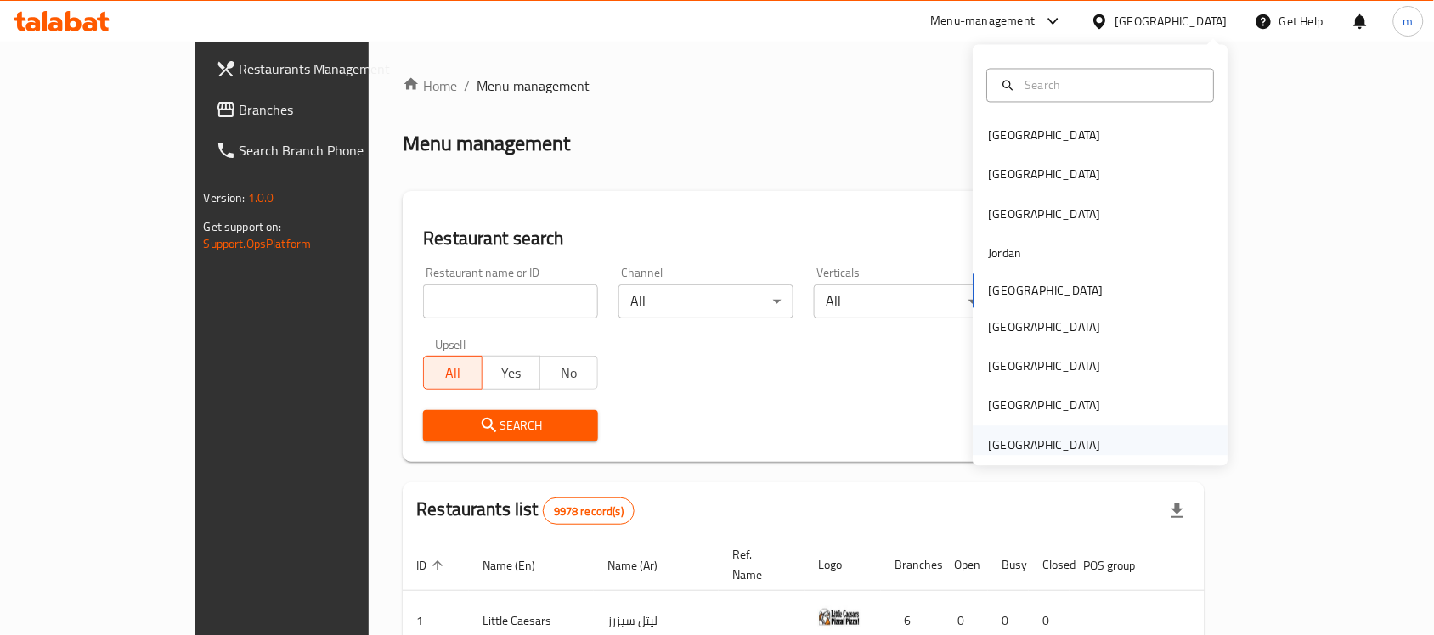
click at [989, 443] on div "[GEOGRAPHIC_DATA]" at bounding box center [1045, 445] width 112 height 19
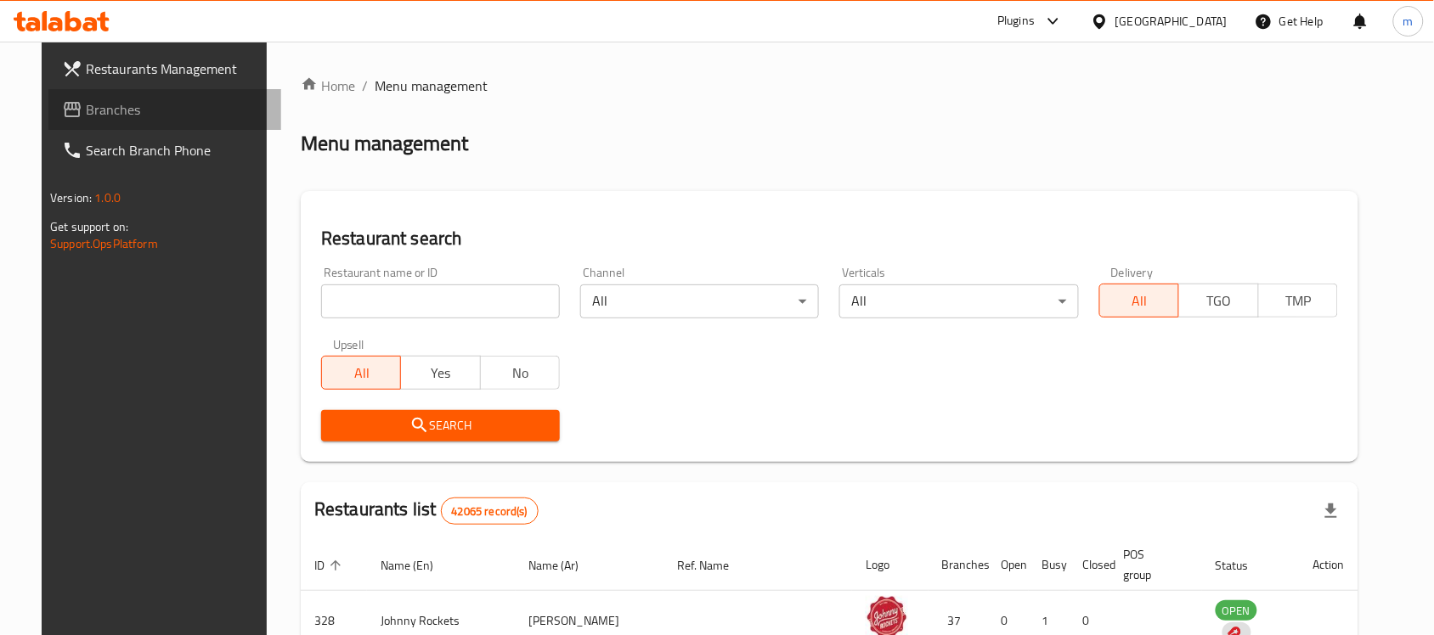
click at [82, 124] on link "Branches" at bounding box center [164, 109] width 233 height 41
